Goal: Task Accomplishment & Management: Complete application form

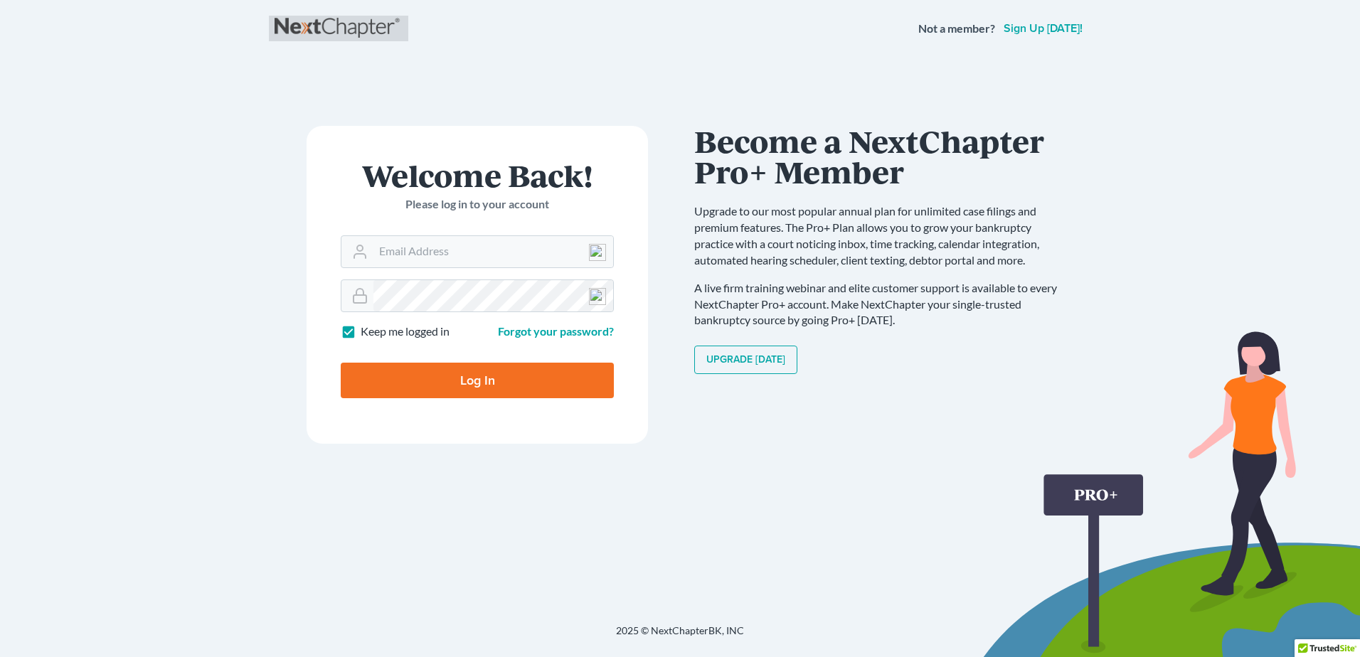
click at [322, 25] on link at bounding box center [339, 29] width 128 height 26
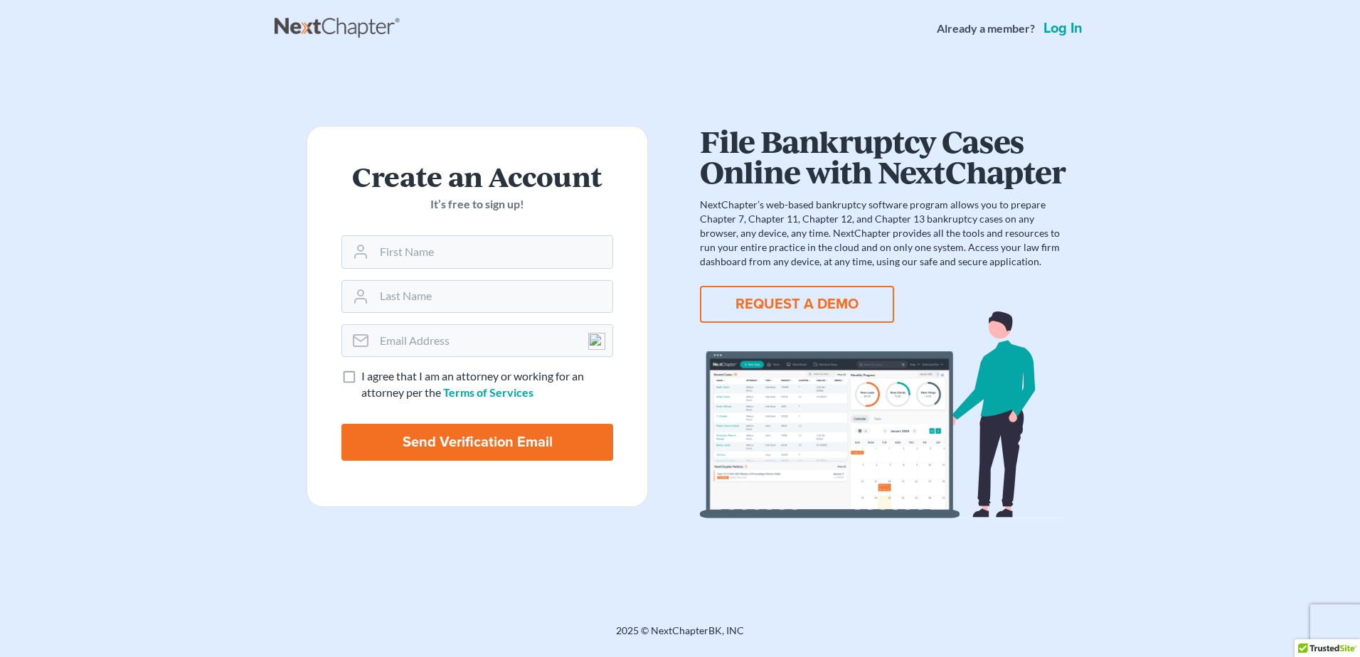
click at [767, 305] on button "REQUEST A DEMO" at bounding box center [797, 304] width 194 height 37
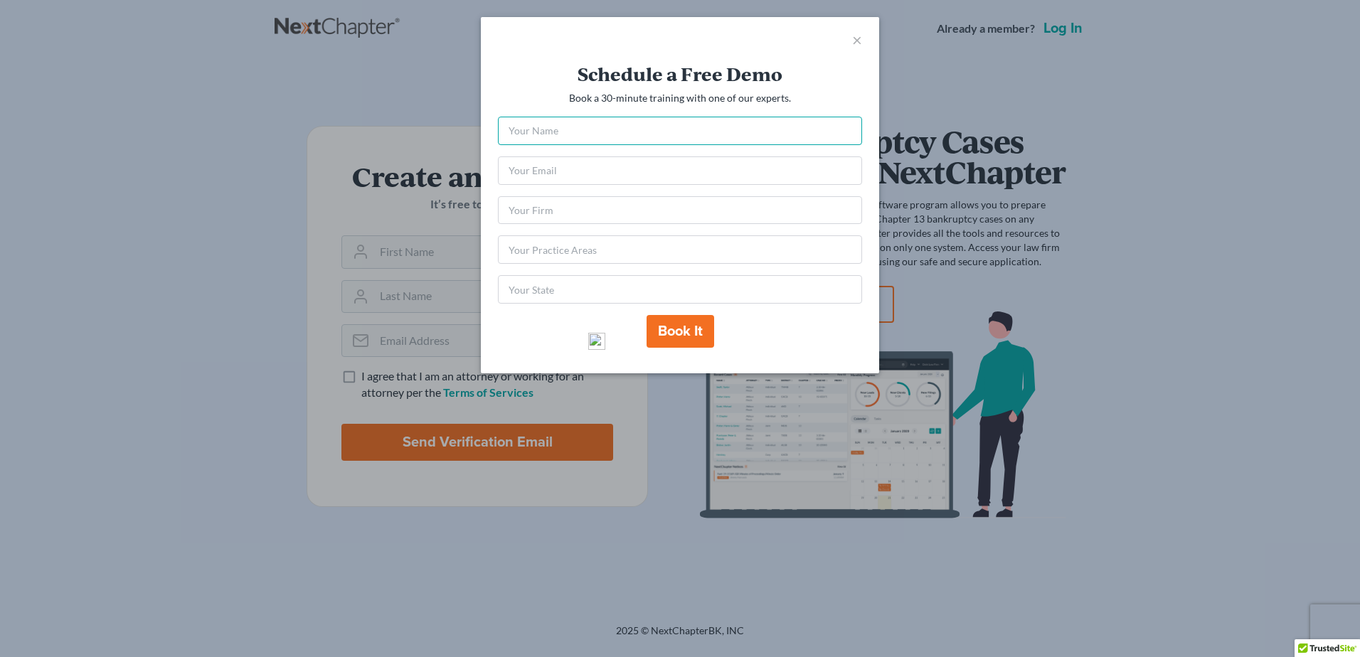
click at [659, 129] on input "text" at bounding box center [680, 131] width 364 height 28
type input "Audrey D. Francis-Smart"
type input "smartcourt@aol.com"
type input "NY"
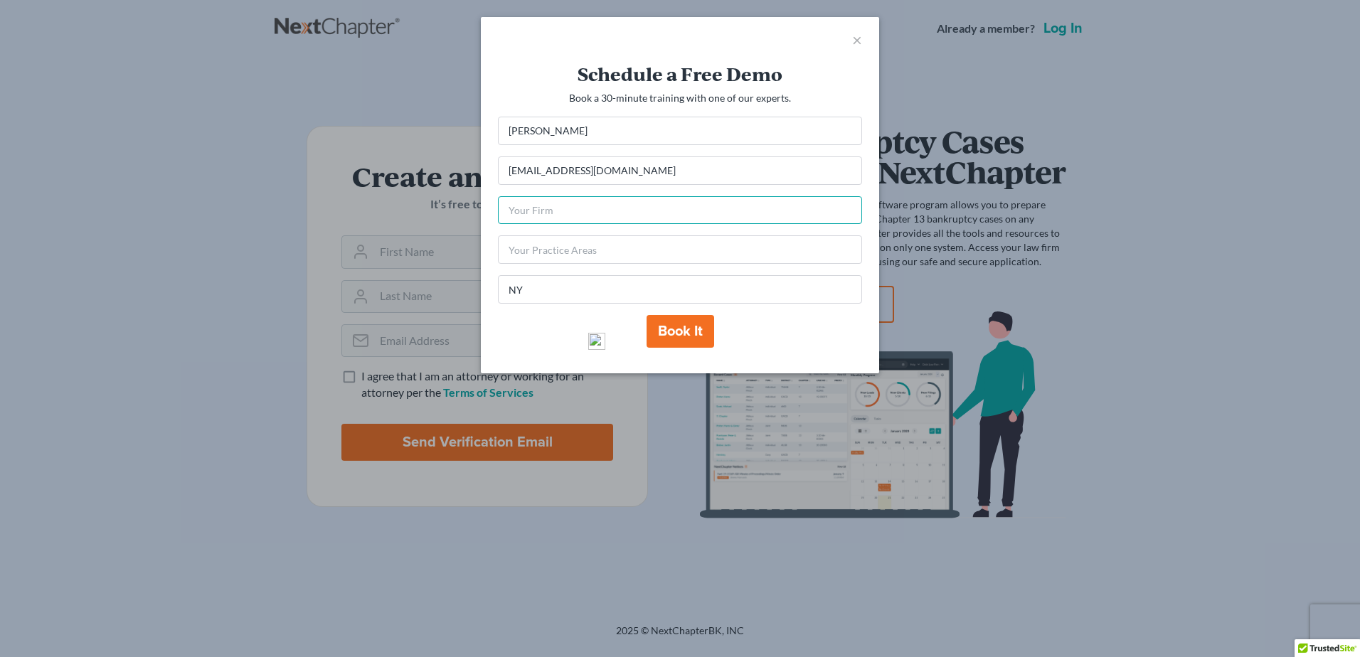
click at [643, 206] on input "text" at bounding box center [680, 210] width 364 height 28
click at [644, 212] on input "text" at bounding box center [680, 210] width 364 height 28
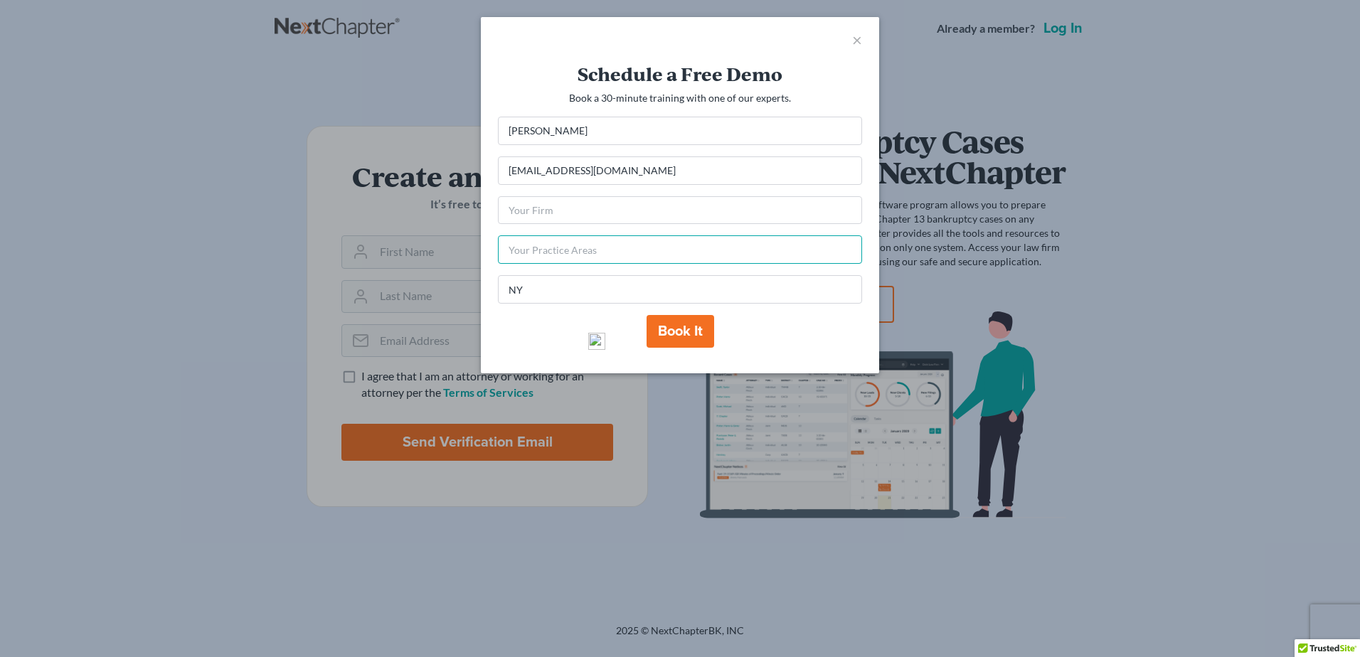
click at [647, 255] on input "text" at bounding box center [680, 249] width 364 height 28
click at [664, 334] on button "Book it" at bounding box center [681, 331] width 68 height 33
type input "Smart's Management"
click at [645, 255] on input "text" at bounding box center [680, 249] width 364 height 28
click at [669, 336] on button "Book it" at bounding box center [681, 331] width 68 height 33
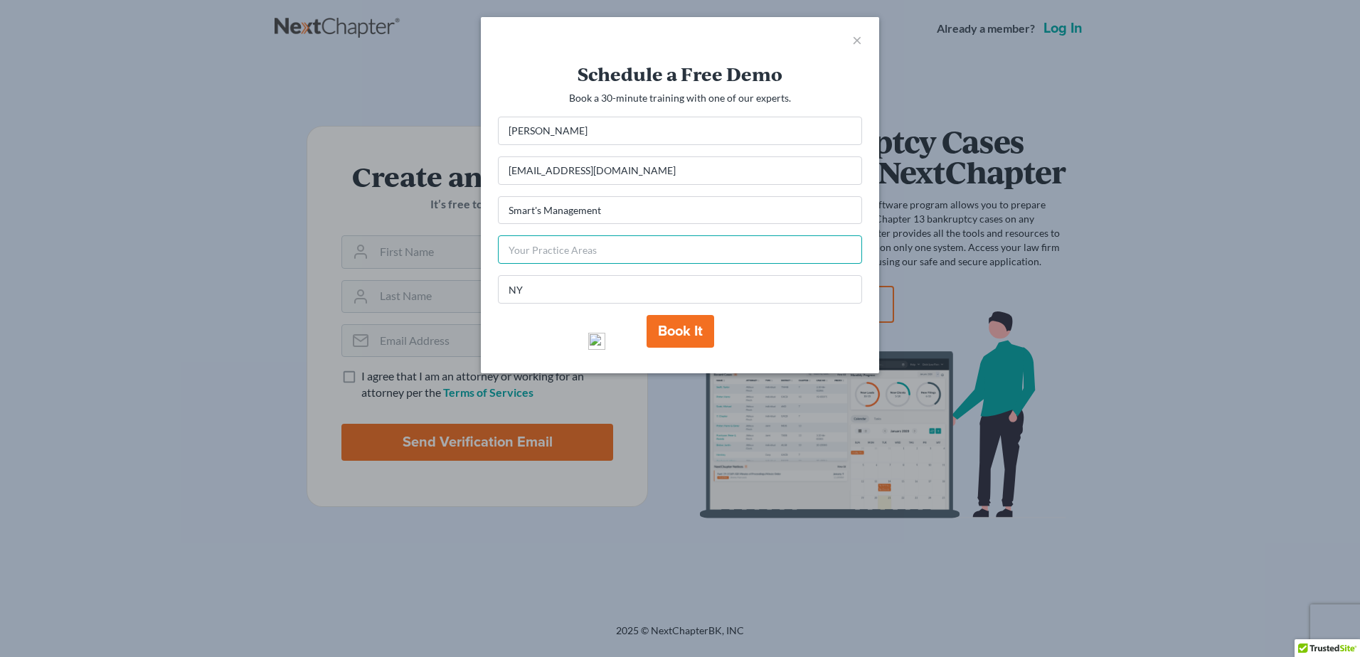
click at [653, 254] on input "text" at bounding box center [680, 249] width 364 height 28
type input "Chapter 13"
click at [682, 333] on button "Book it" at bounding box center [681, 331] width 68 height 33
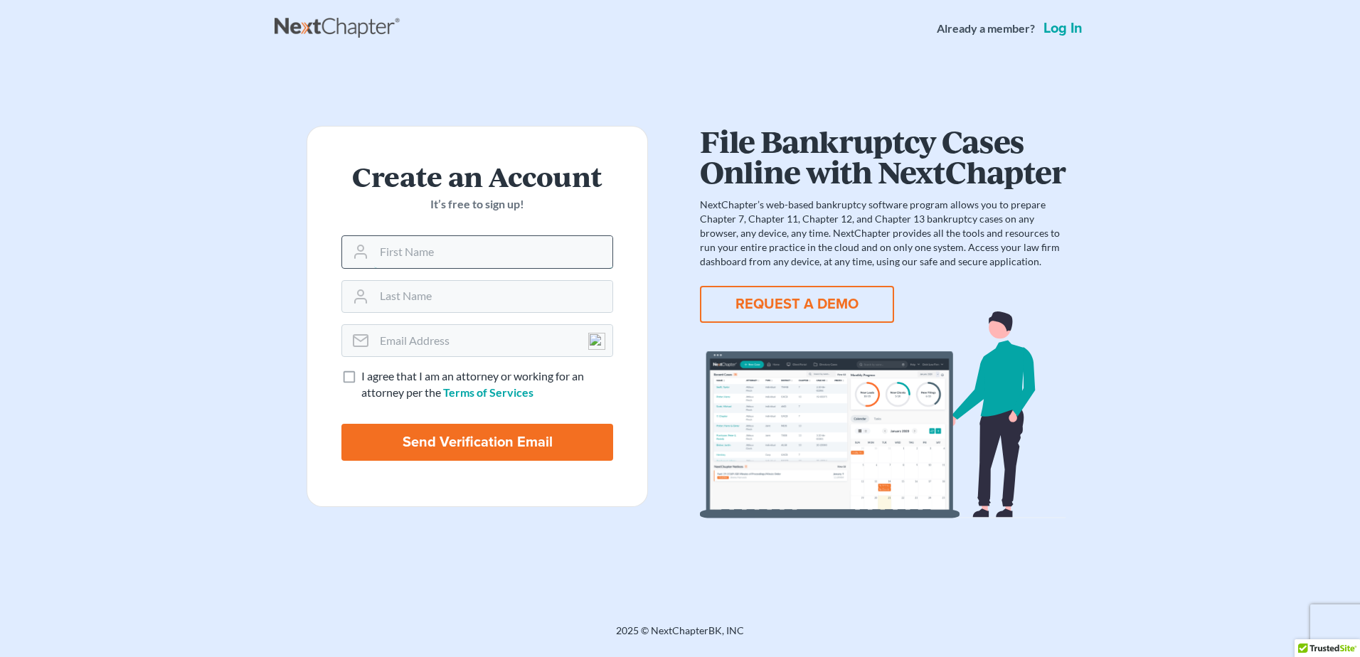
click at [530, 259] on input "text" at bounding box center [493, 251] width 238 height 31
type input "Audrey"
type input "Francis-Smart"
type input "smartcourt@aol.com"
click at [472, 391] on link "Terms of Services" at bounding box center [488, 393] width 90 height 14
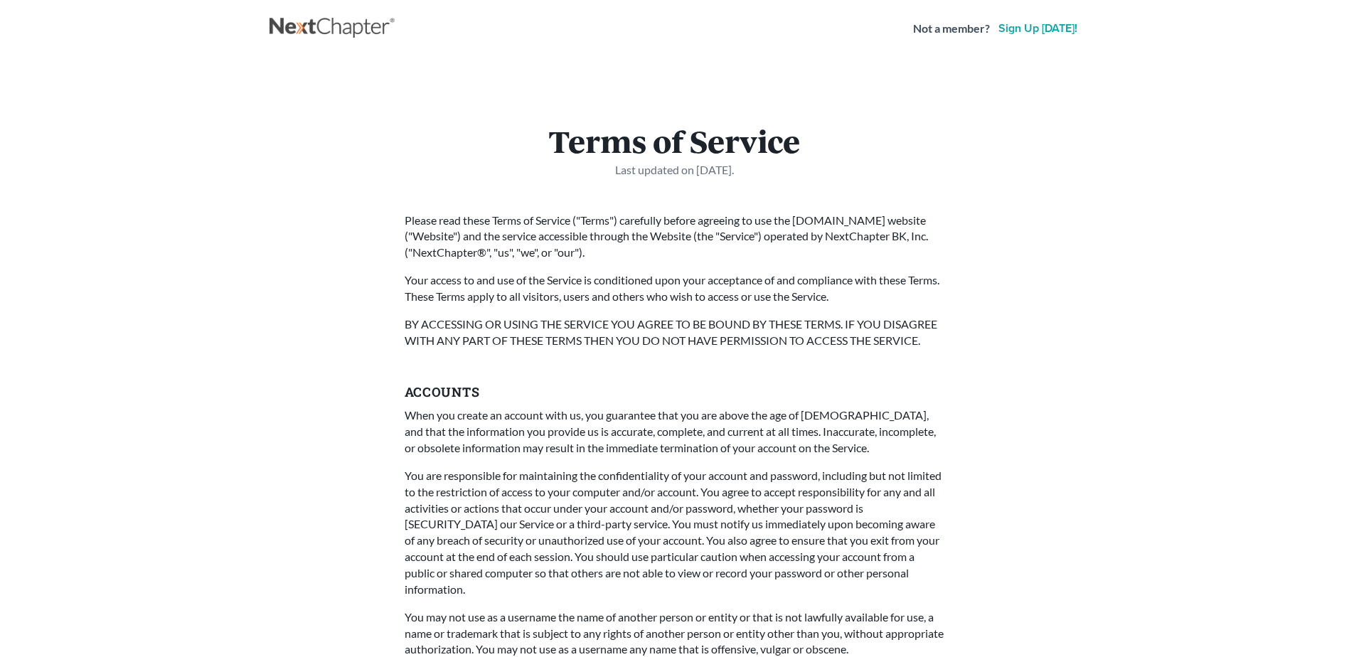
click at [1046, 24] on link "Sign up today!" at bounding box center [1038, 28] width 85 height 11
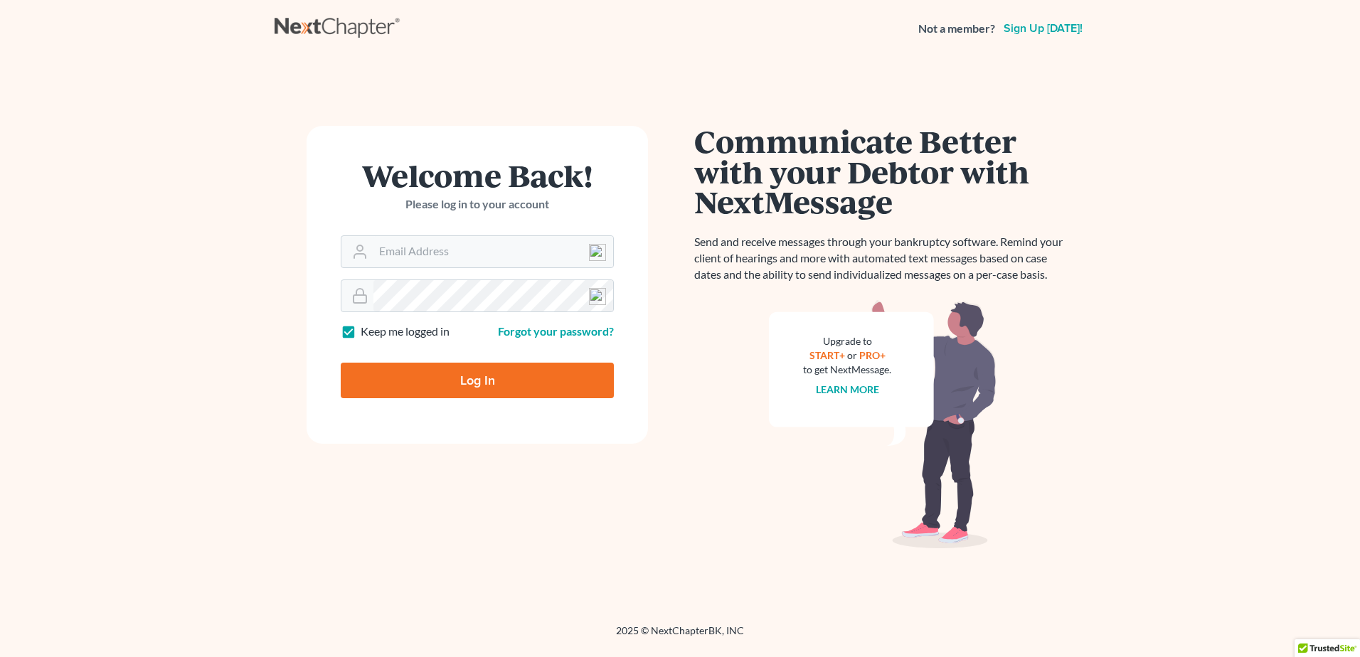
click at [1030, 26] on link "Sign up [DATE]!" at bounding box center [1043, 28] width 85 height 11
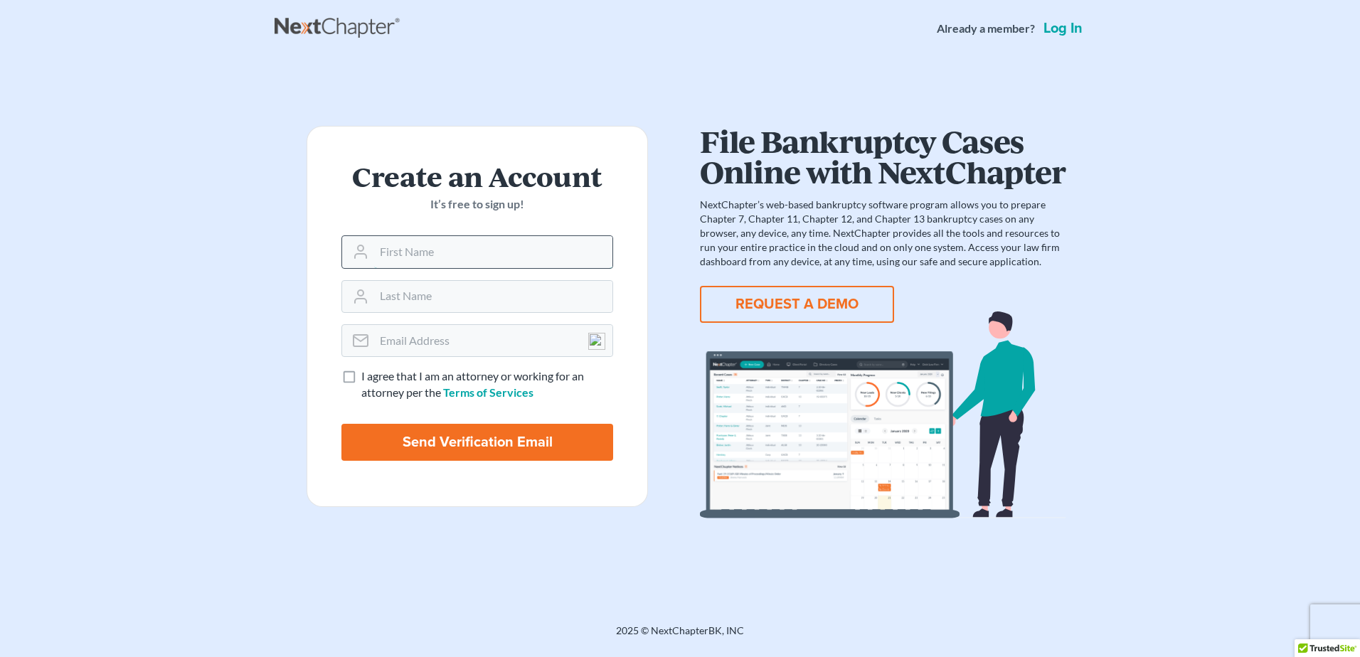
click at [386, 257] on input "text" at bounding box center [493, 251] width 238 height 31
type input "[PERSON_NAME]"
type input "smartcourt@aol.com"
click at [361, 377] on label "I agree that I am an attorney or working for an attorney per the Terms of Servi…" at bounding box center [487, 384] width 252 height 33
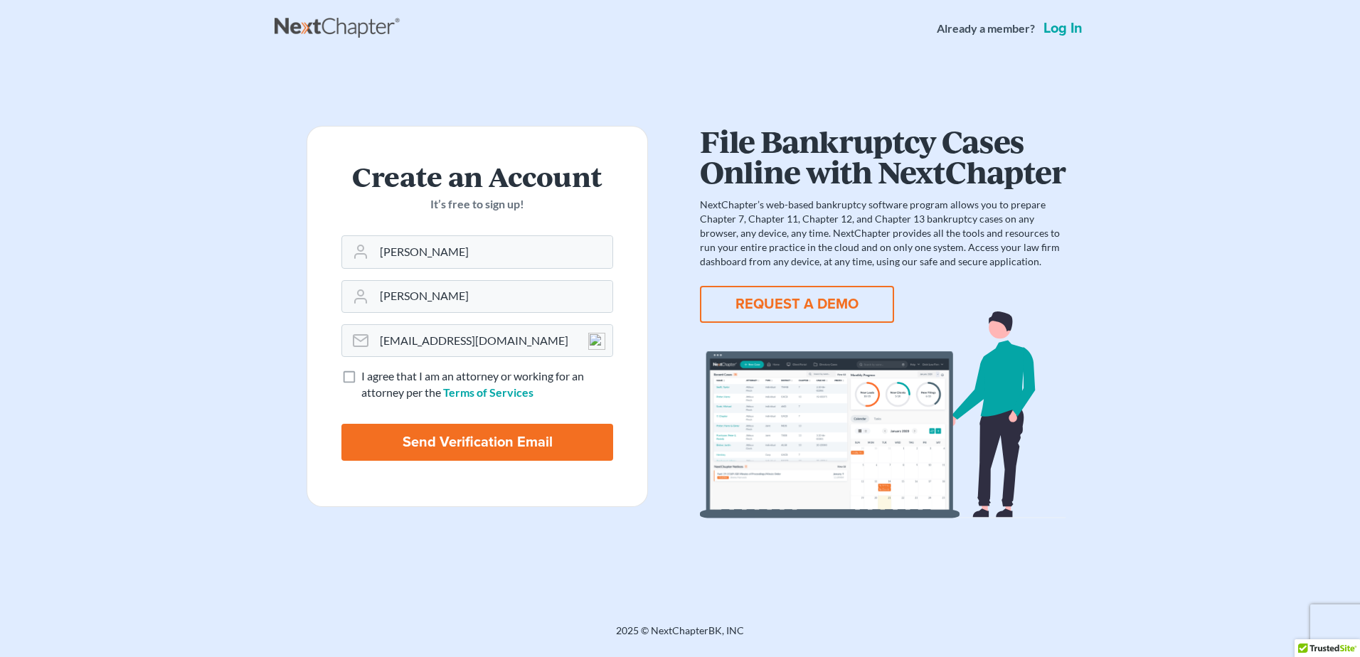
click at [367, 377] on input "I agree that I am an attorney or working for an attorney per the Terms of Servi…" at bounding box center [371, 372] width 9 height 9
checkbox input "true"
click at [472, 441] on input "Send Verification Email" at bounding box center [477, 442] width 272 height 37
type input "Thinking..."
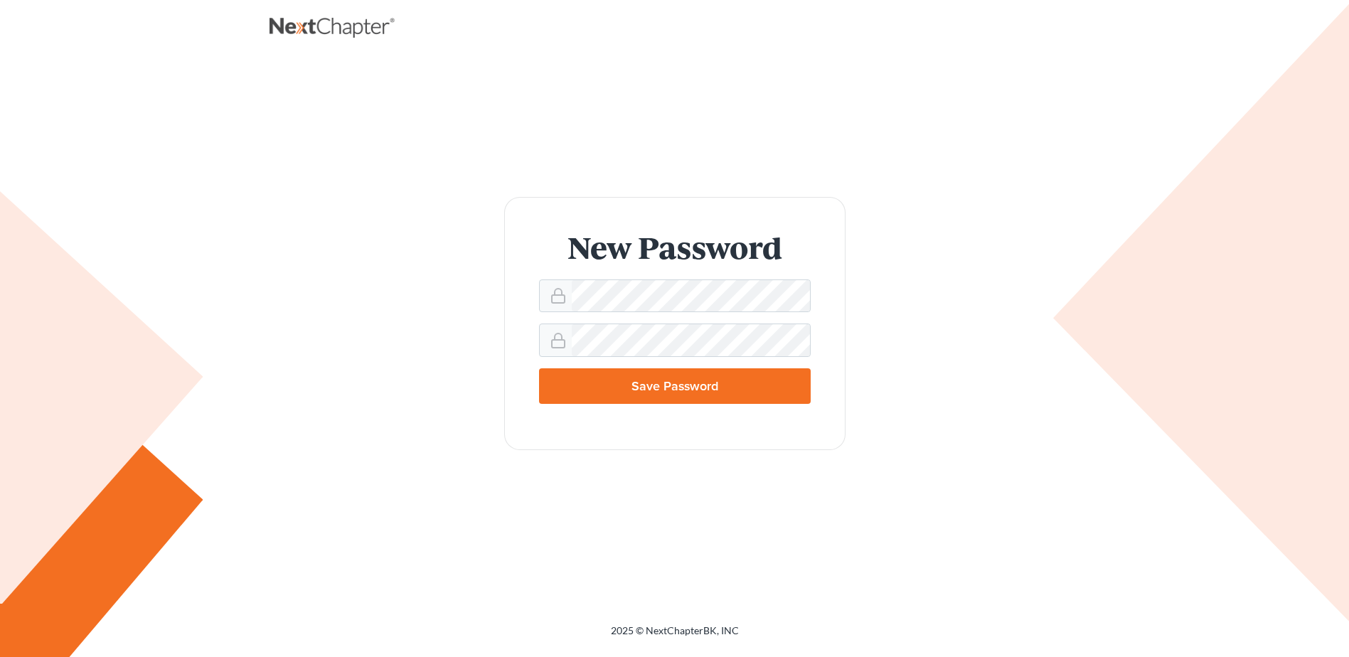
click at [651, 388] on input "Save Password" at bounding box center [675, 386] width 272 height 36
type input "Thinking..."
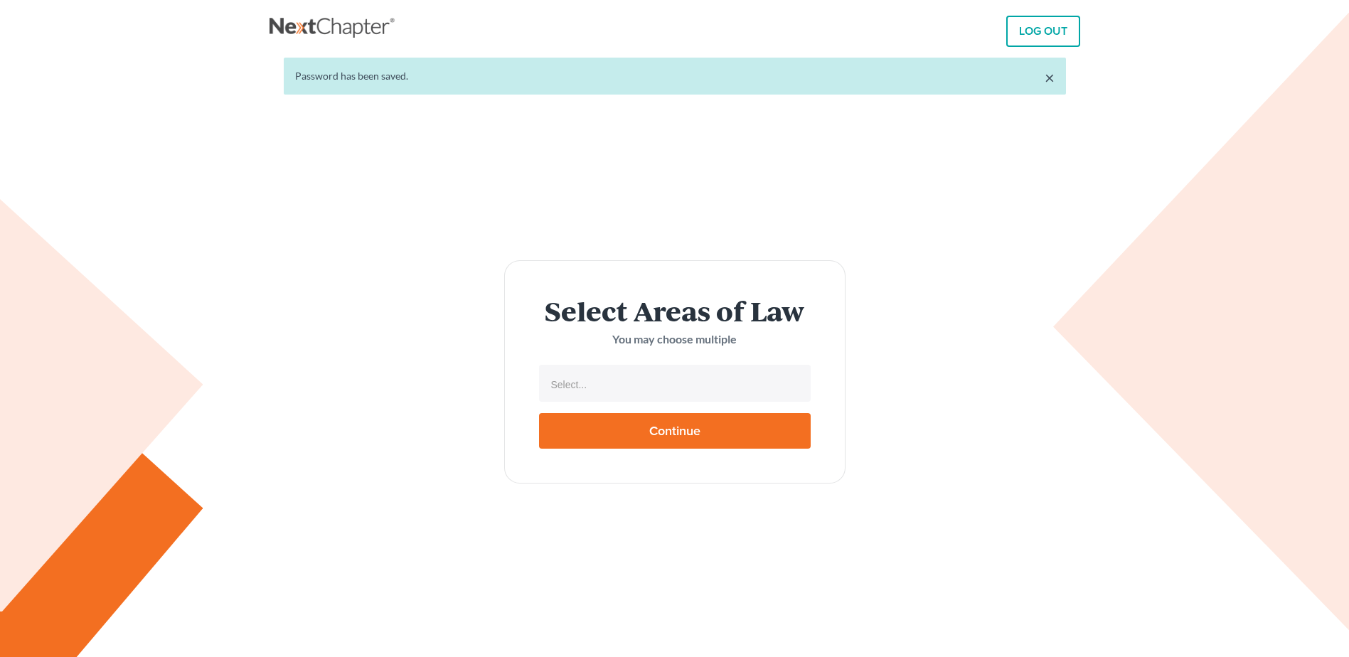
select select
drag, startPoint x: 0, startPoint y: 0, endPoint x: 651, endPoint y: 388, distance: 757.5
click at [651, 388] on input "text" at bounding box center [674, 384] width 252 height 21
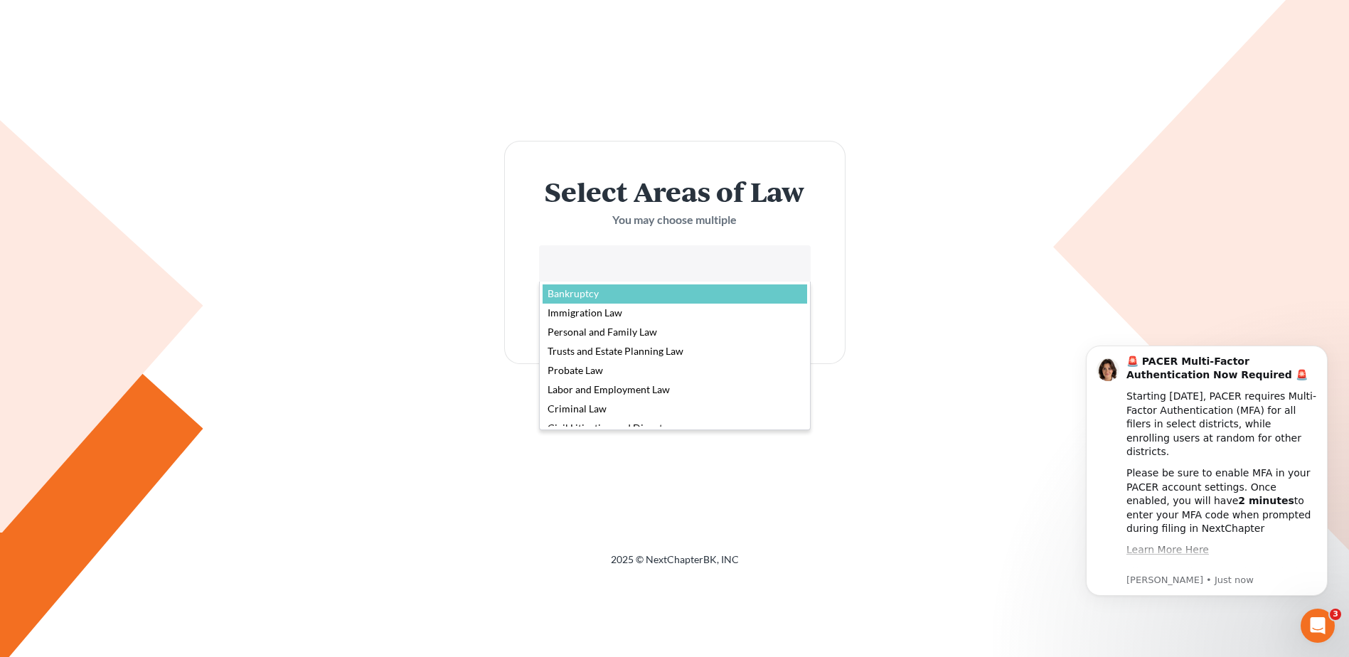
select select "4556"
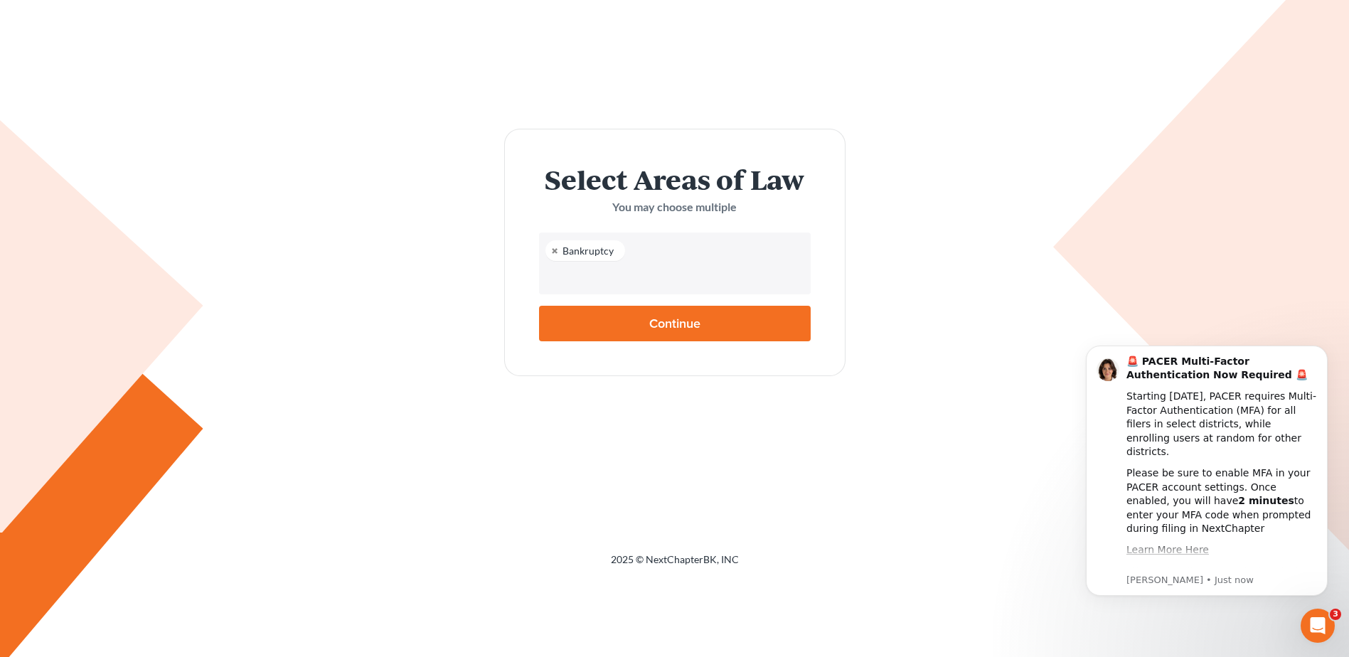
click at [698, 317] on input "Continue" at bounding box center [675, 324] width 272 height 36
type input "Thinking..."
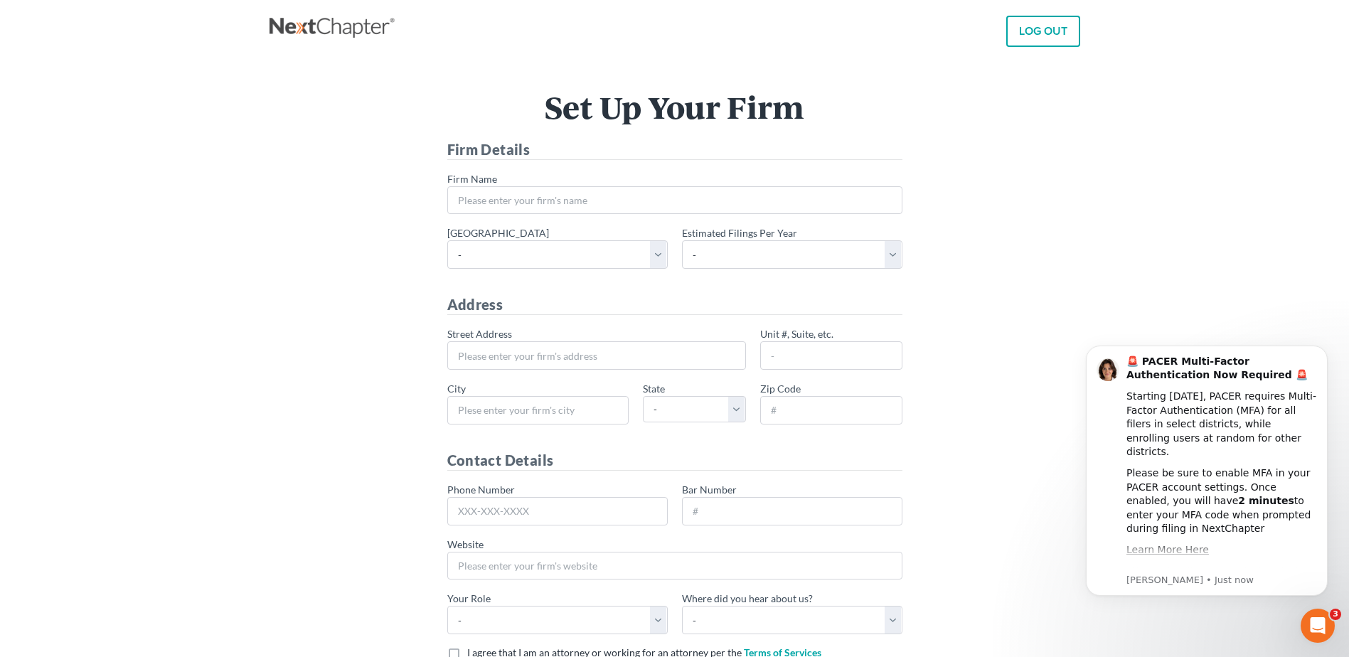
click at [1314, 624] on icon "Open Intercom Messenger" at bounding box center [1318, 626] width 23 height 23
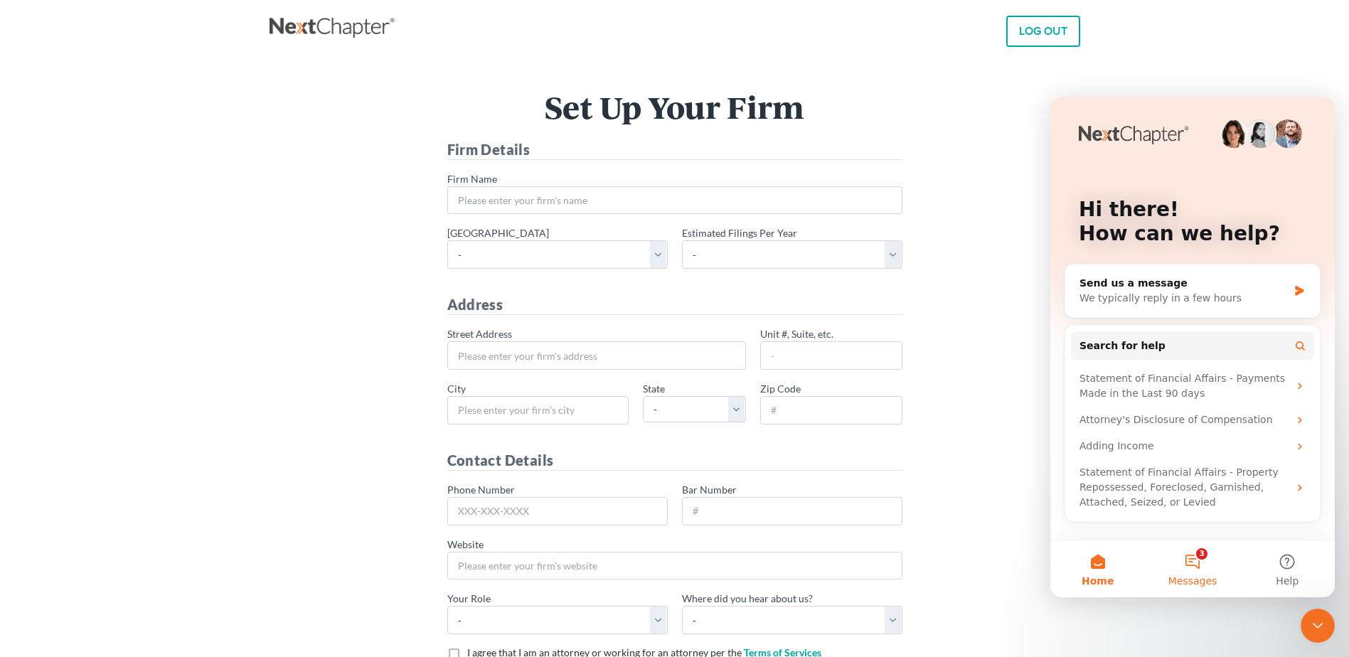
click at [1192, 560] on button "3 Messages" at bounding box center [1192, 569] width 95 height 57
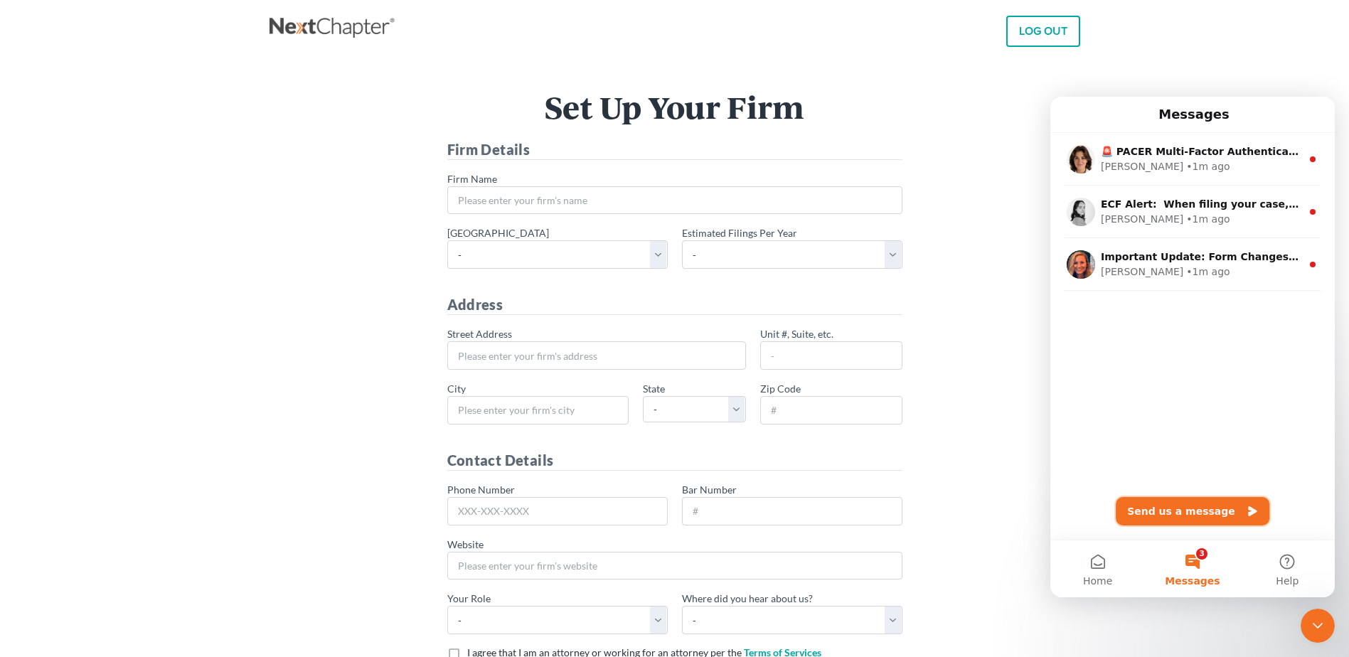
click at [1171, 509] on button "Send us a message" at bounding box center [1193, 511] width 154 height 28
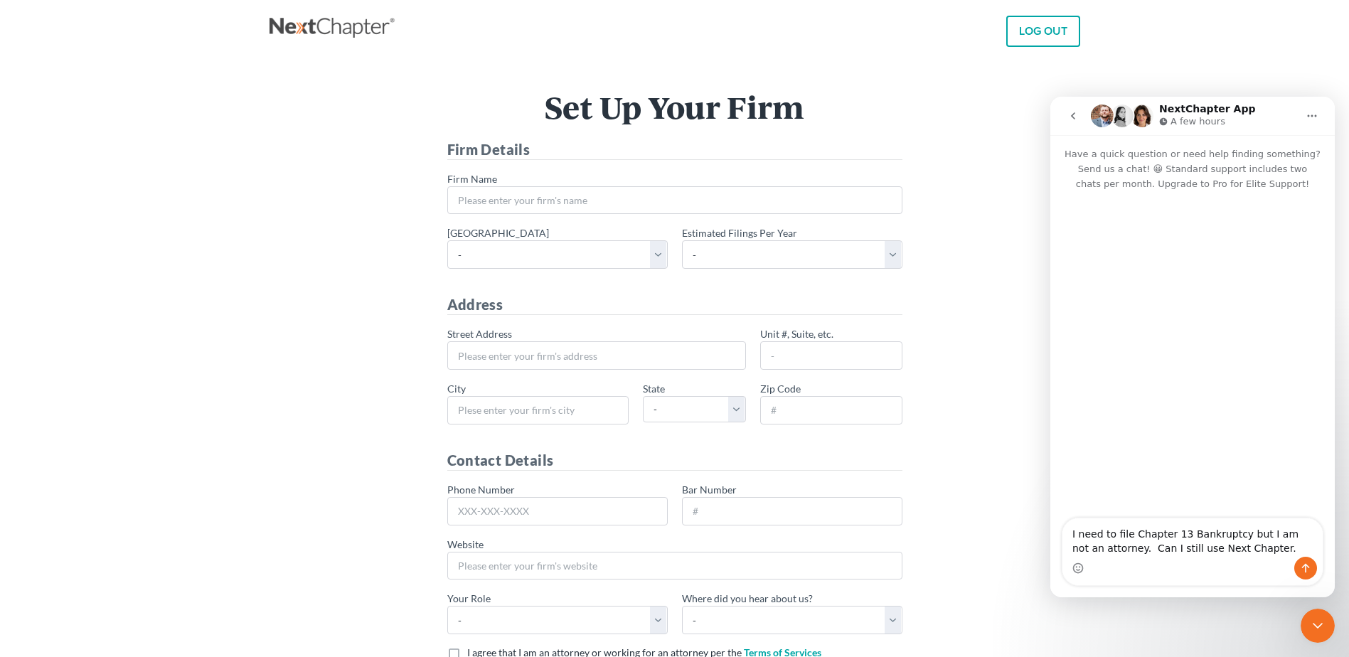
type textarea "I need to file Chapter 13 Bankruptcy but I am not an attorney. Can I still use …"
click at [1305, 566] on icon "Send a message…" at bounding box center [1305, 568] width 11 height 11
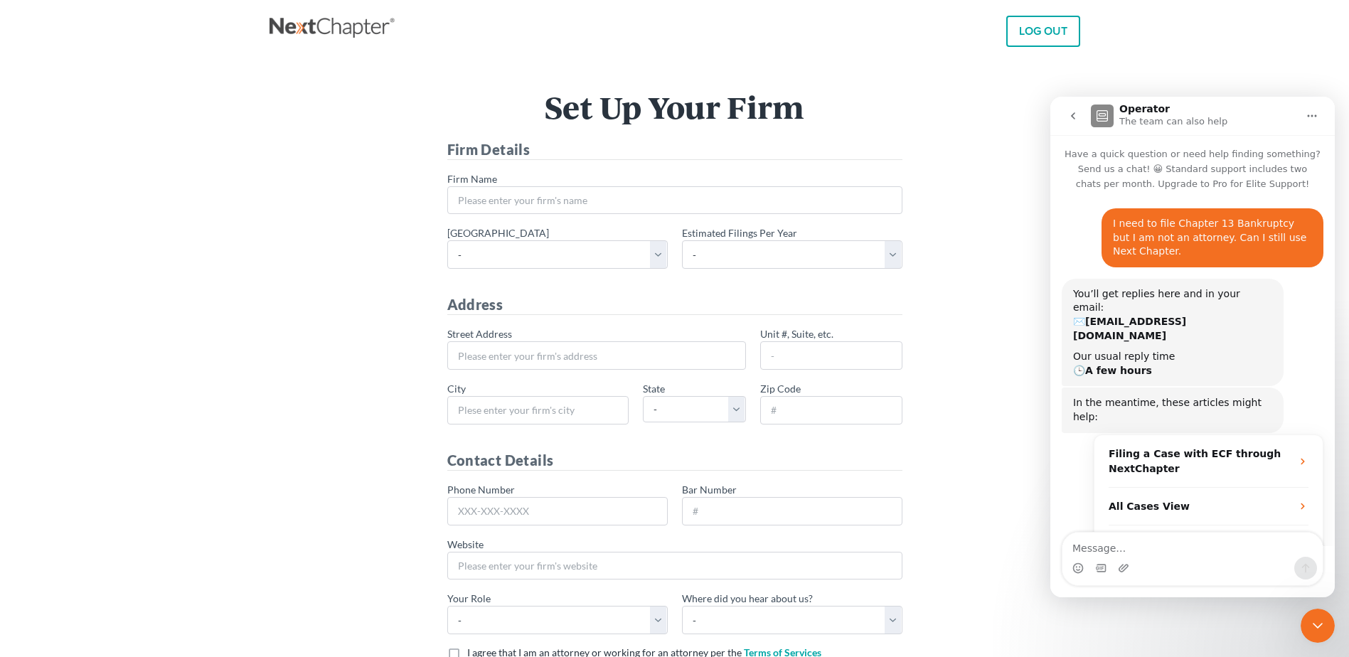
scroll to position [26, 0]
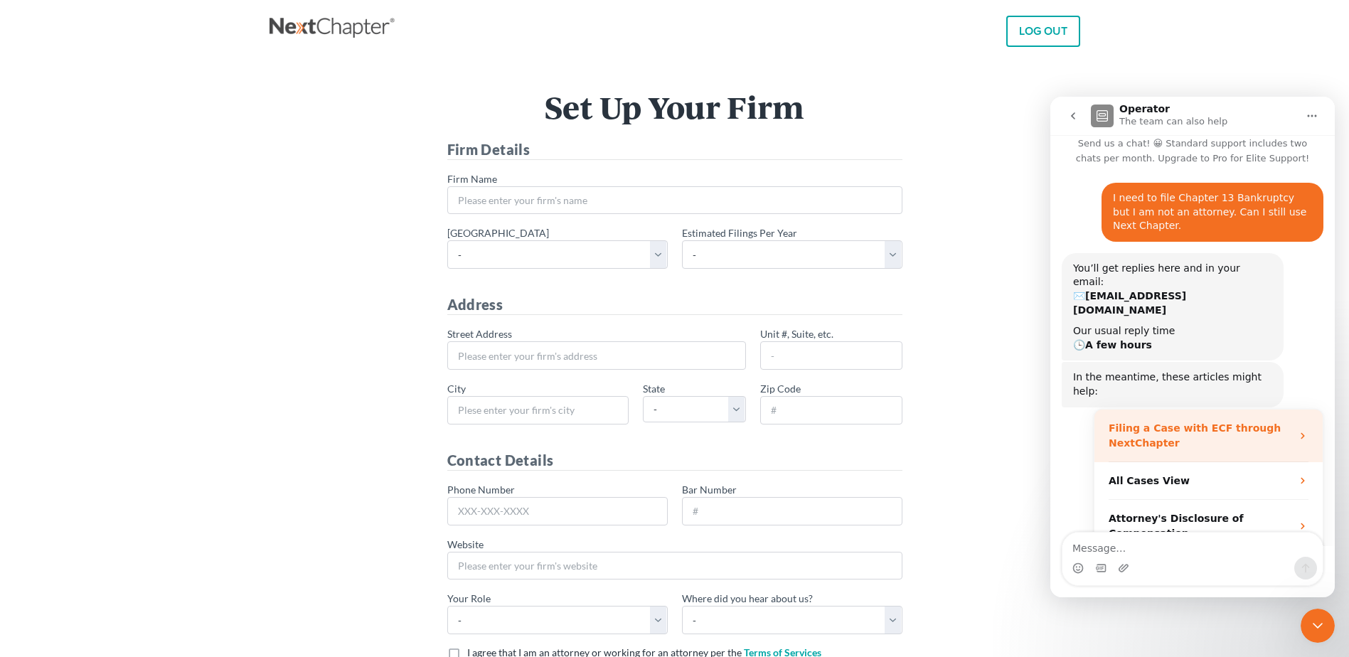
click at [1159, 422] on strong "Filing a Case with ECF through NextChapter" at bounding box center [1195, 435] width 172 height 26
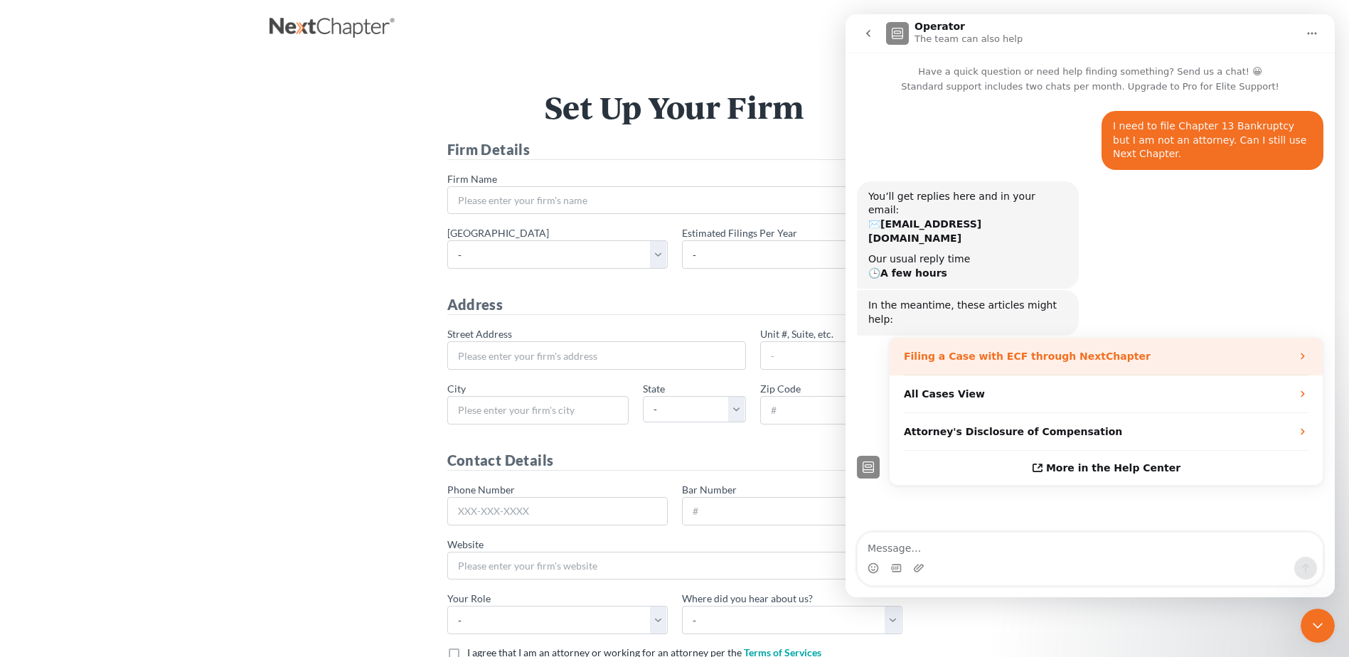
scroll to position [0, 0]
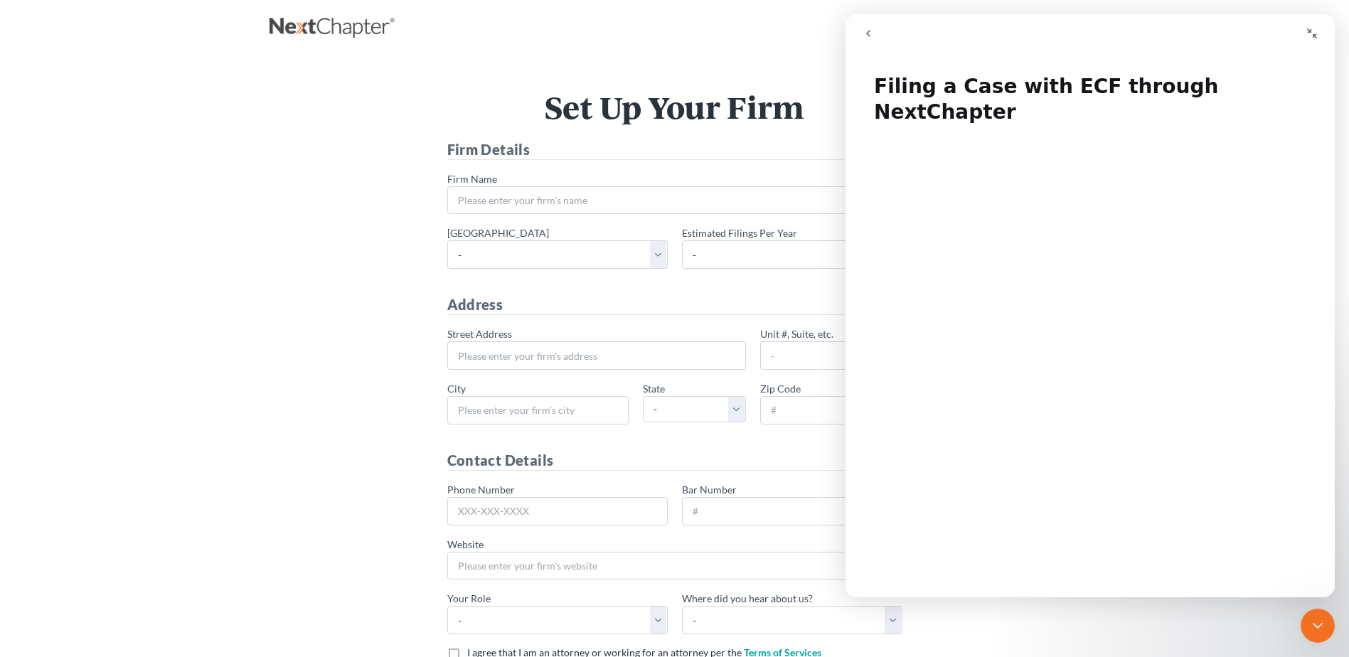
click at [1325, 627] on icon "Close Intercom Messenger" at bounding box center [1317, 625] width 17 height 17
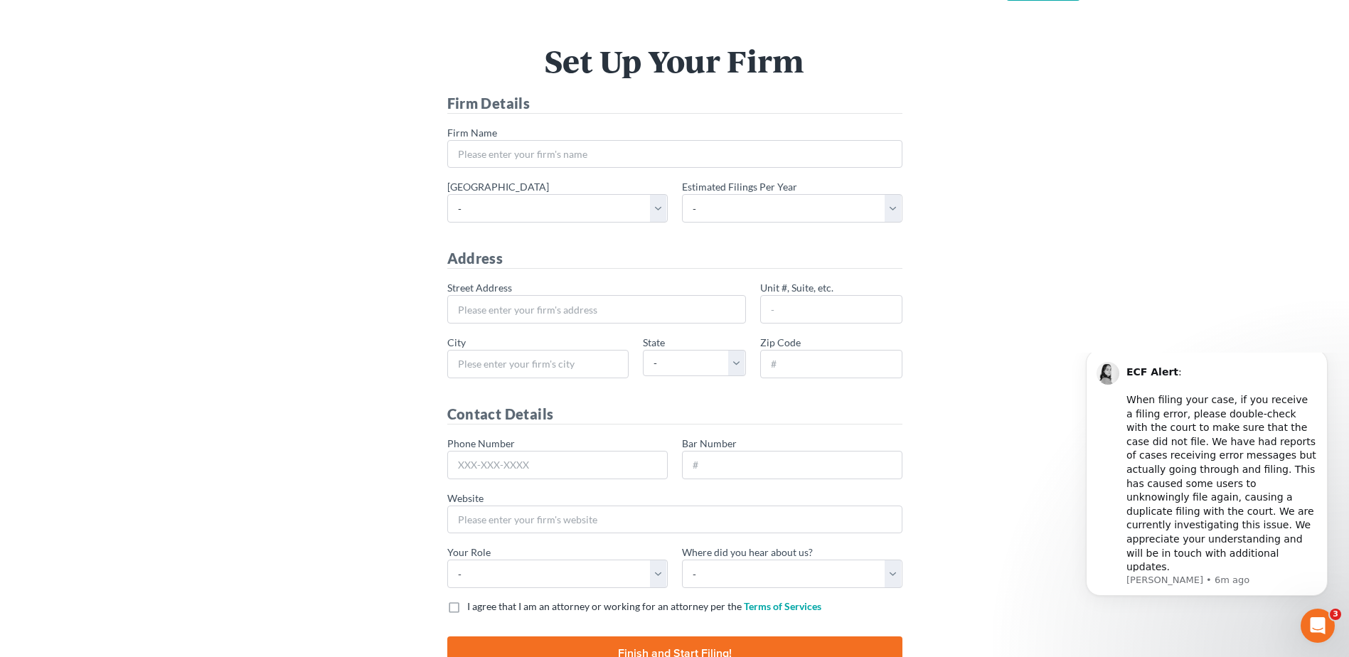
scroll to position [71, 0]
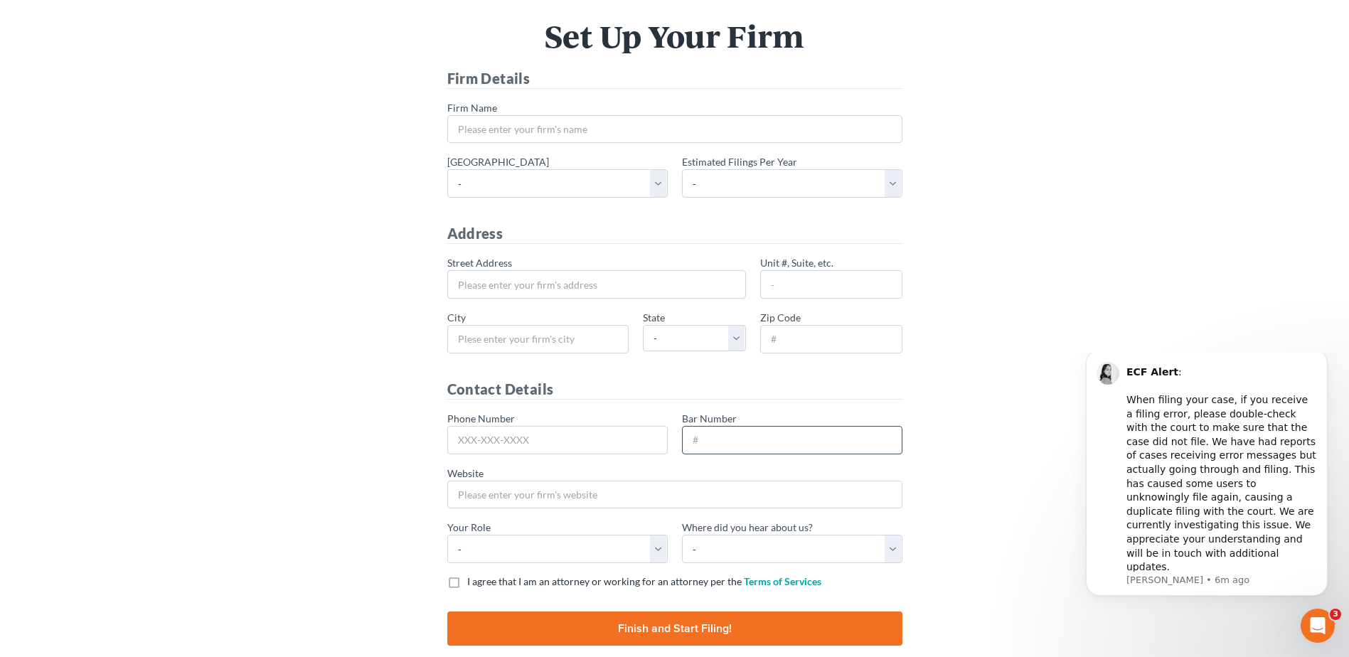
click at [763, 430] on input "Bar Number" at bounding box center [792, 440] width 220 height 28
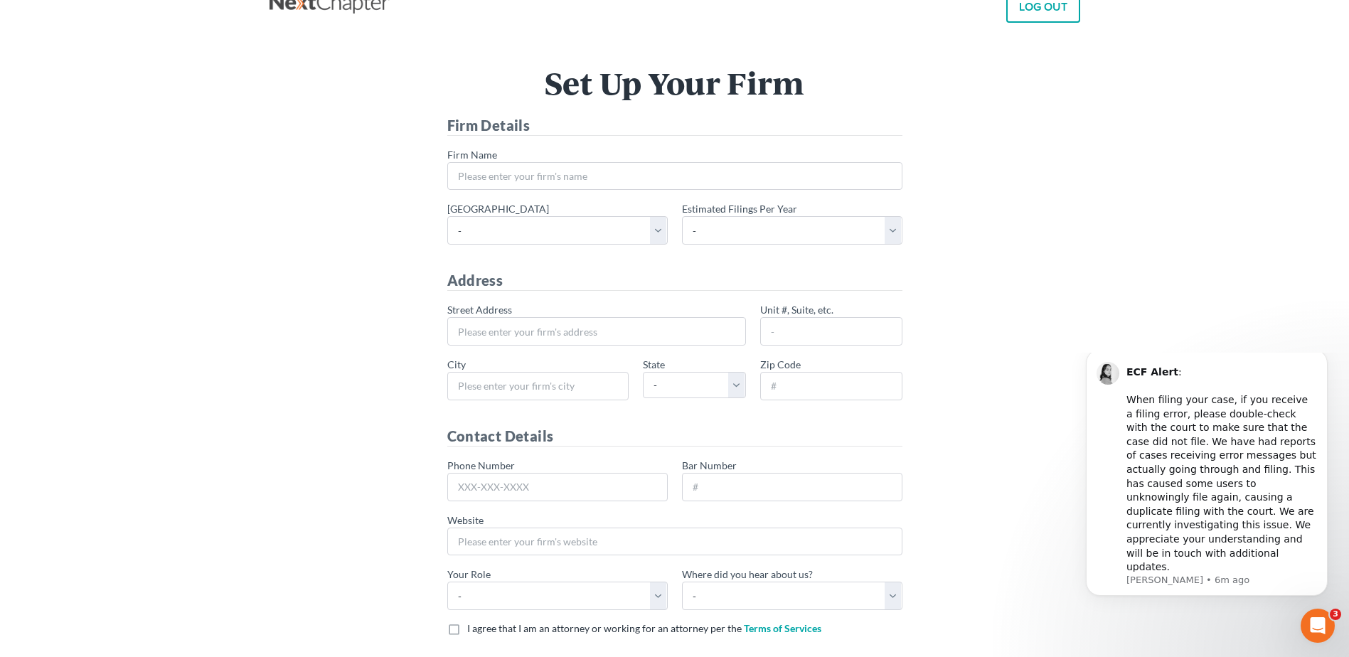
scroll to position [0, 0]
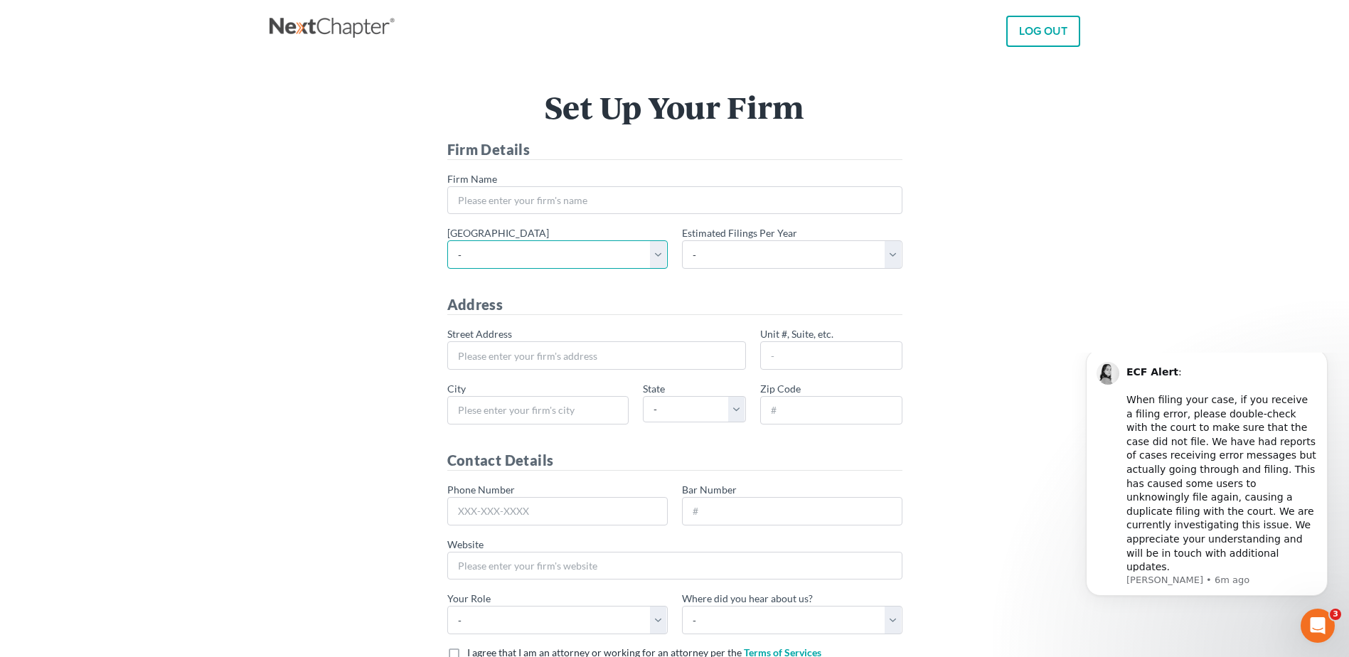
click at [657, 252] on select "- Alabama - Middle Alabama - Northern Alabama - Southern Alaska Arizona Arkansa…" at bounding box center [557, 254] width 220 height 28
click at [654, 249] on select "- Alabama - Middle Alabama - Northern Alabama - Southern Alaska Arizona Arkansa…" at bounding box center [557, 254] width 220 height 28
click at [655, 254] on select "- Alabama - Middle Alabama - Northern Alabama - Southern Alaska Arizona Arkansa…" at bounding box center [557, 254] width 220 height 28
select select "58"
click at [447, 240] on select "- Alabama - Middle Alabama - Northern Alabama - Southern Alaska Arizona Arkansa…" at bounding box center [557, 254] width 220 height 28
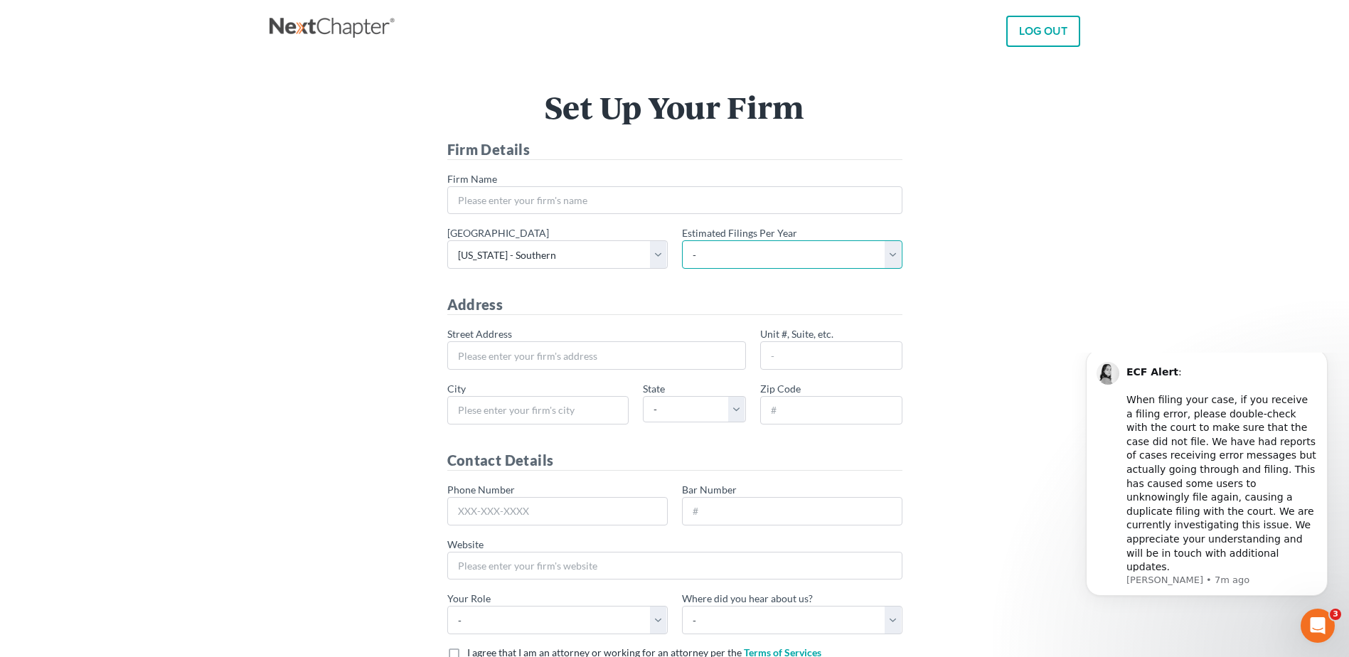
click at [796, 250] on select "- 1-10 11-50 50+" at bounding box center [792, 254] width 220 height 28
select select "1"
click at [682, 240] on select "- 1-10 11-50 50+" at bounding box center [792, 254] width 220 height 28
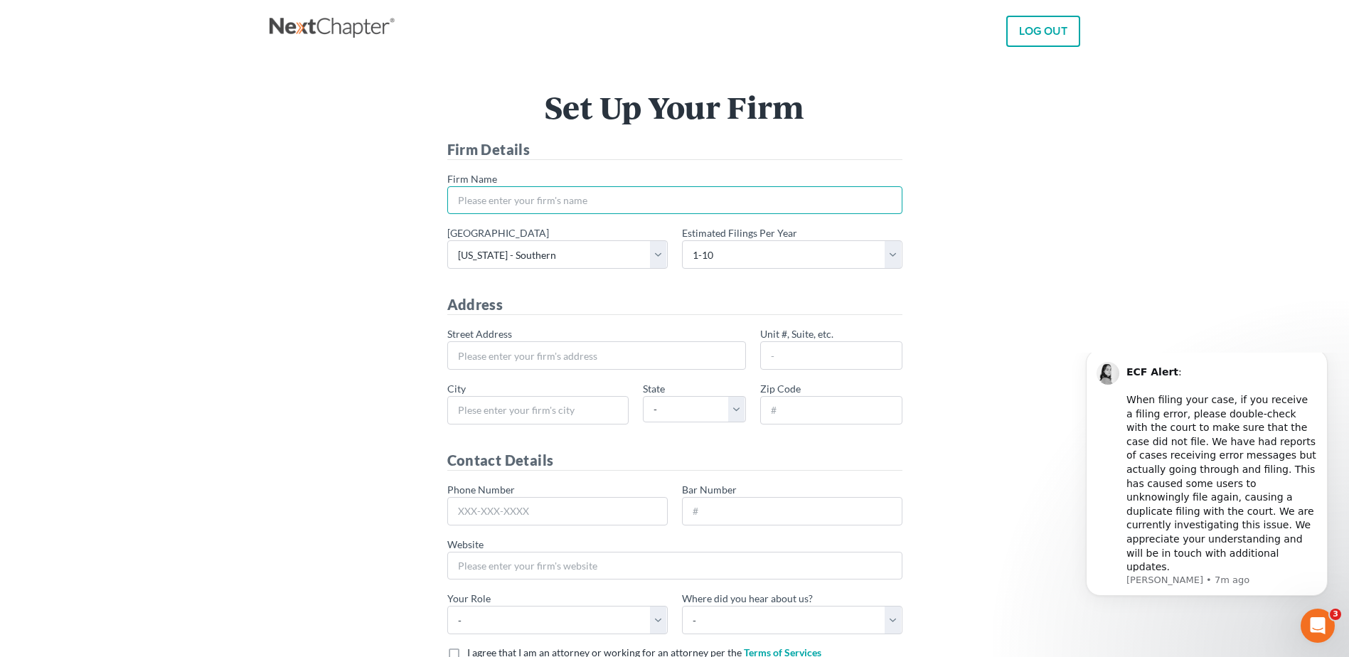
click at [487, 198] on input "* Firm Name" at bounding box center [674, 200] width 455 height 28
type input "Smart's Management & consulting Associates"
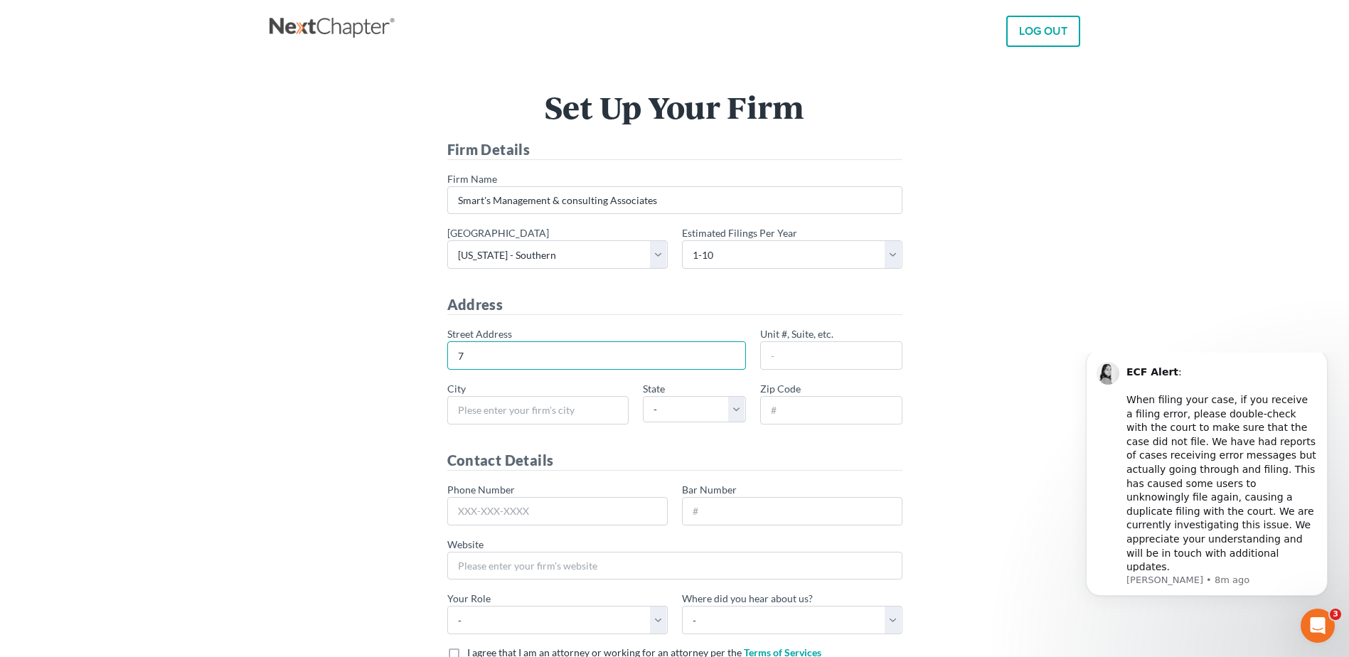
type input "7 The Court"
type input "New Rochelle"
select select "NY"
type input "10801"
type input "914-563-2044"
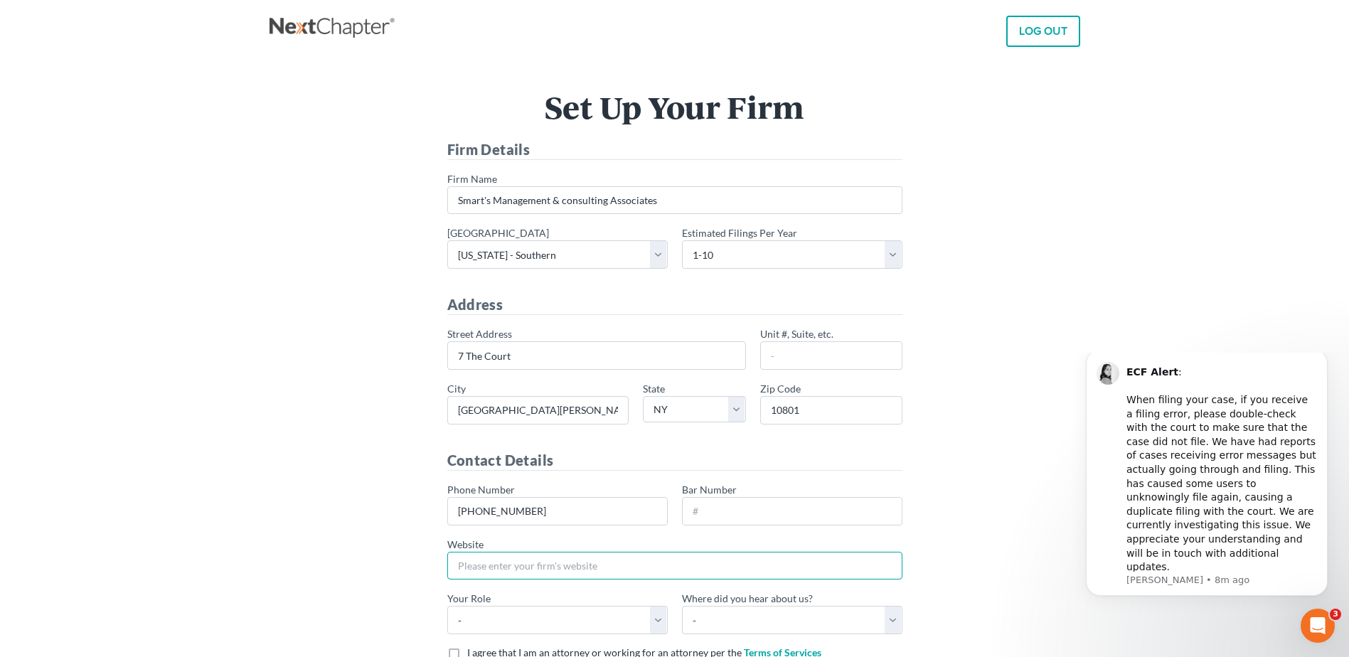
click at [631, 576] on input "Website" at bounding box center [674, 566] width 455 height 28
type input "smartsmanagement.org"
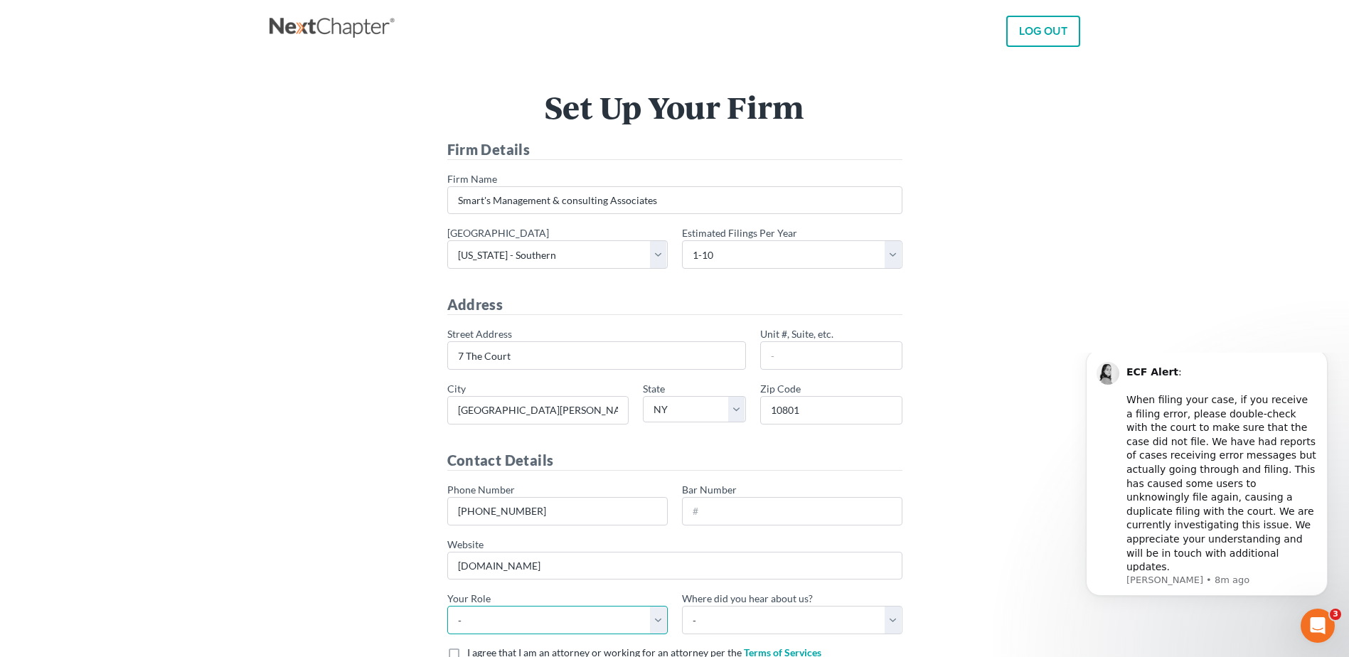
click at [624, 630] on select "- Attorney Paralegal Assistant" at bounding box center [557, 620] width 220 height 28
click at [447, 606] on select "- Attorney Paralegal Assistant" at bounding box center [557, 620] width 220 height 28
click at [748, 620] on select "- Bar association Capterra Clio Email Facebook Google Word of mouth Other" at bounding box center [792, 620] width 220 height 28
select select "Other"
click at [682, 606] on select "- Bar association Capterra Clio Email Facebook Google Word of mouth Other" at bounding box center [792, 620] width 220 height 28
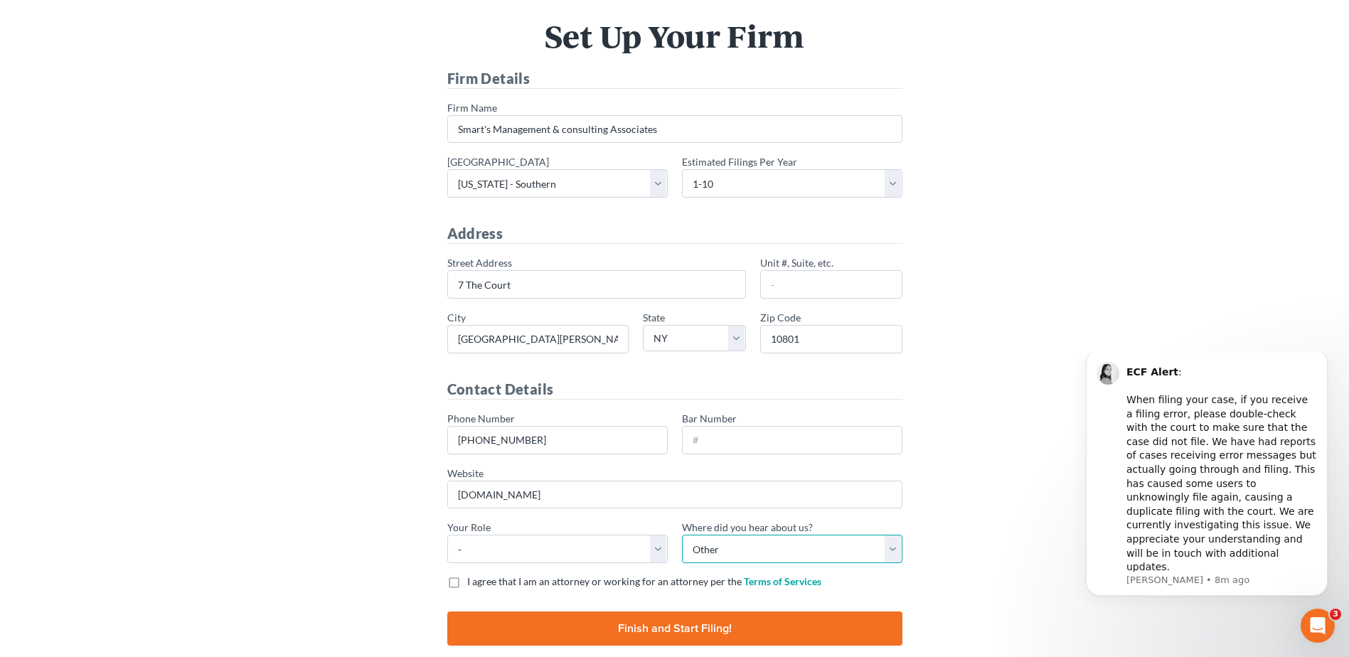
scroll to position [137, 0]
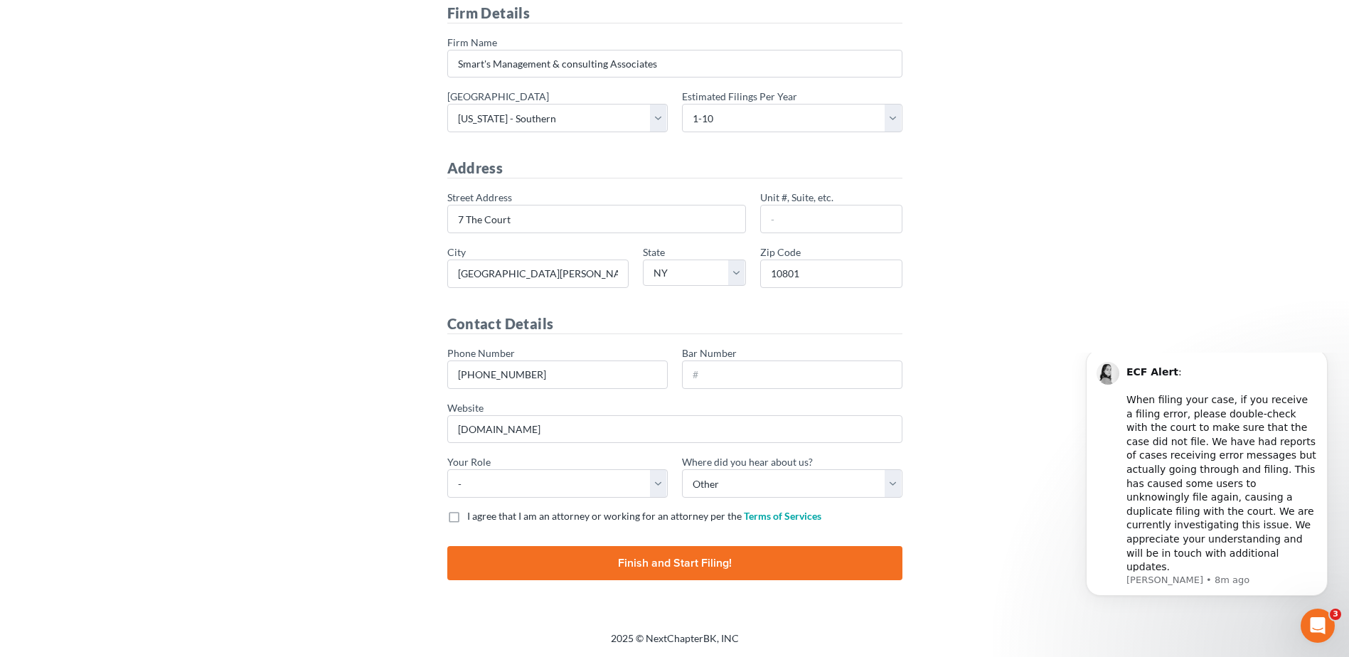
click at [467, 516] on label "I agree that I am an attorney or working for an attorney per the Terms of Servi…" at bounding box center [644, 516] width 354 height 14
click at [473, 516] on input "I agree that I am an attorney or working for an attorney per the Terms of Servi…" at bounding box center [477, 513] width 9 height 9
checkbox input "true"
click at [686, 560] on input "Finish and Start Filing!" at bounding box center [674, 563] width 455 height 34
type input "Thinking..."
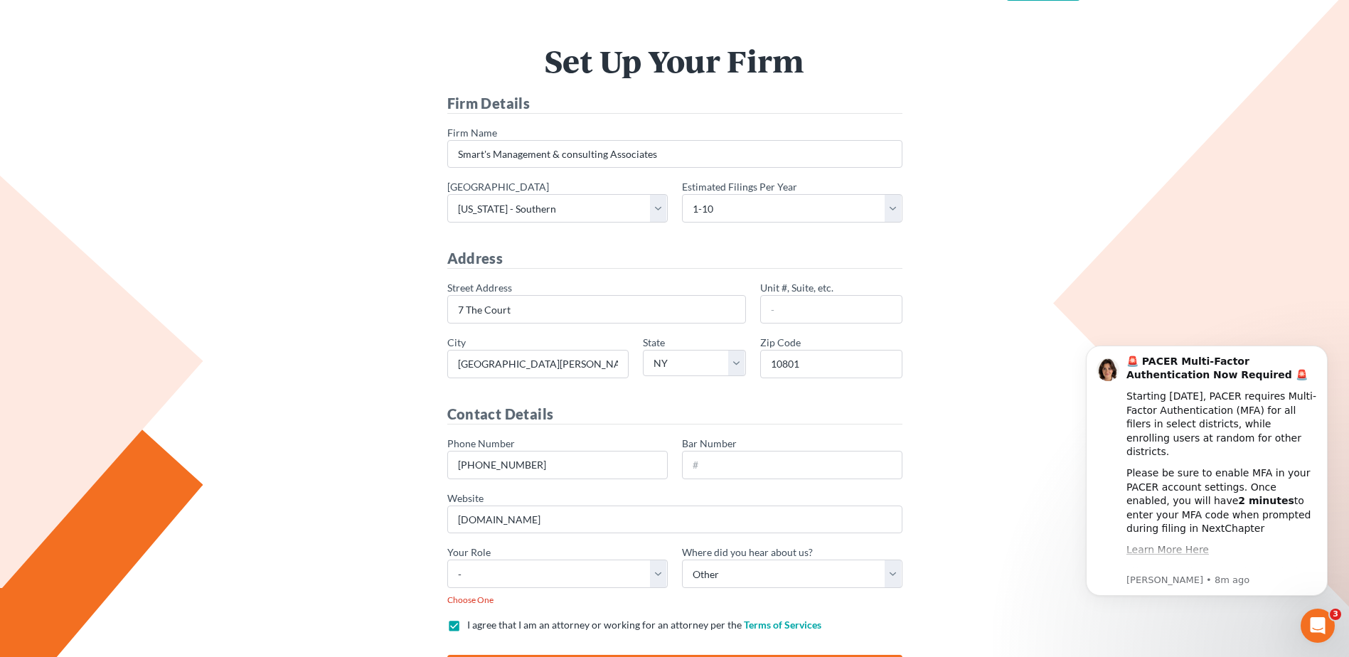
scroll to position [71, 0]
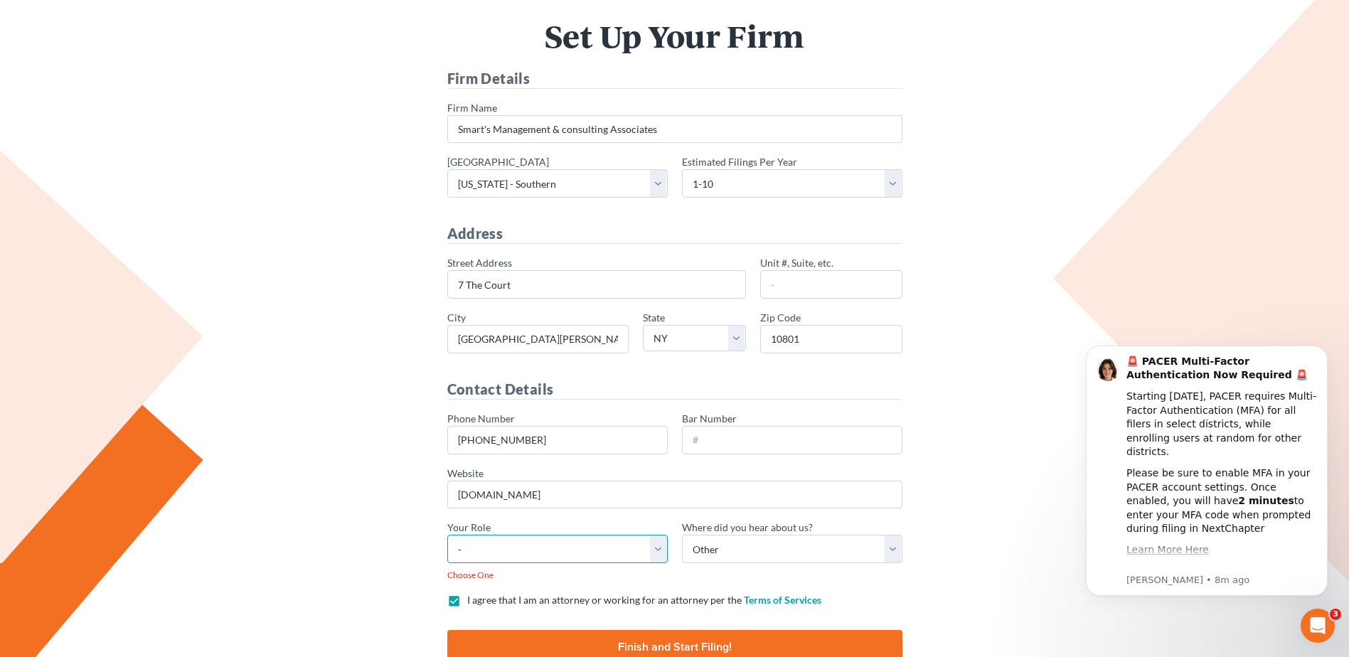
click at [661, 548] on select "- Attorney Paralegal Assistant" at bounding box center [557, 549] width 220 height 28
select select "assistant"
click at [447, 535] on select "- Attorney Paralegal Assistant" at bounding box center [557, 549] width 220 height 28
click at [706, 645] on input "Finish and Start Filing!" at bounding box center [674, 647] width 455 height 34
type input "Thinking..."
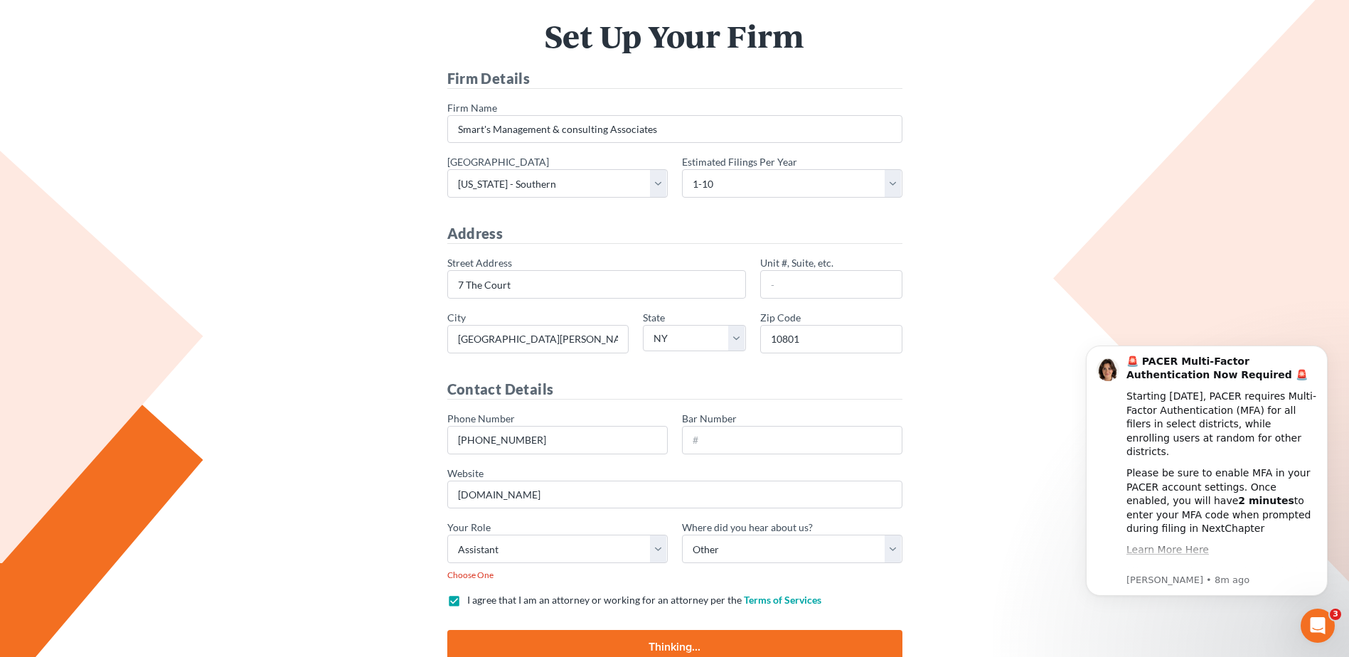
scroll to position [72, 0]
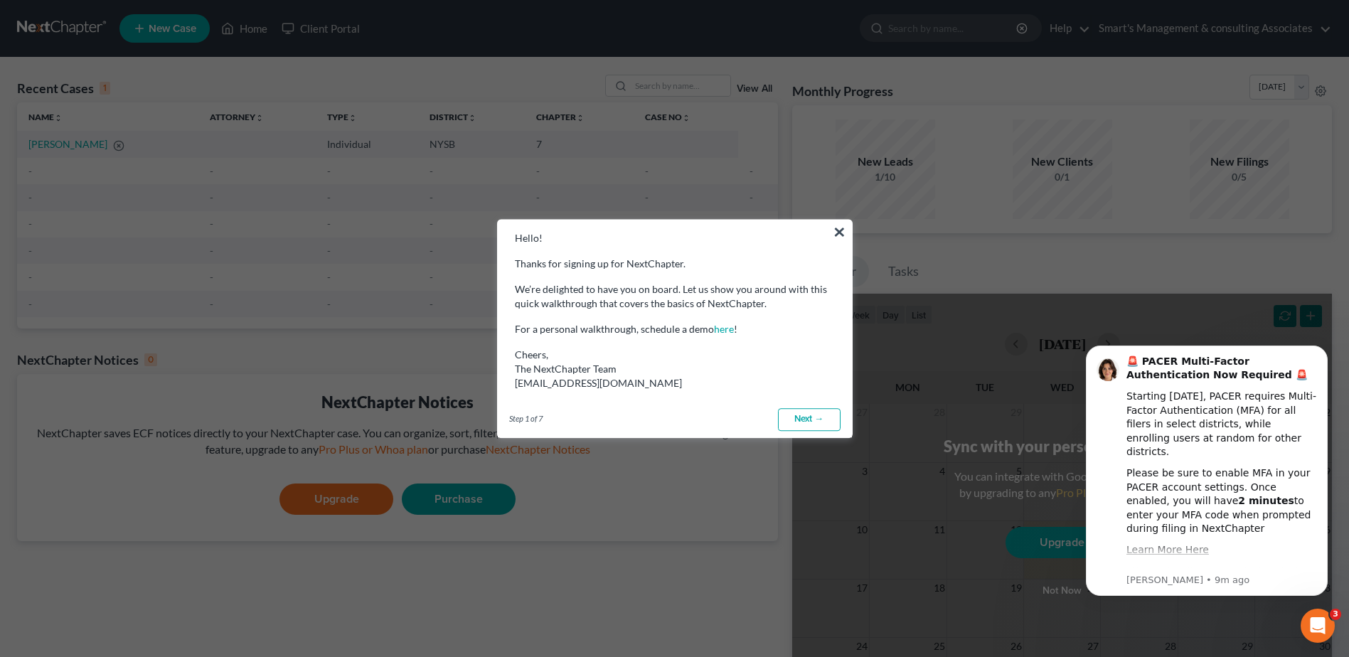
click at [815, 420] on link "Next →" at bounding box center [809, 419] width 63 height 23
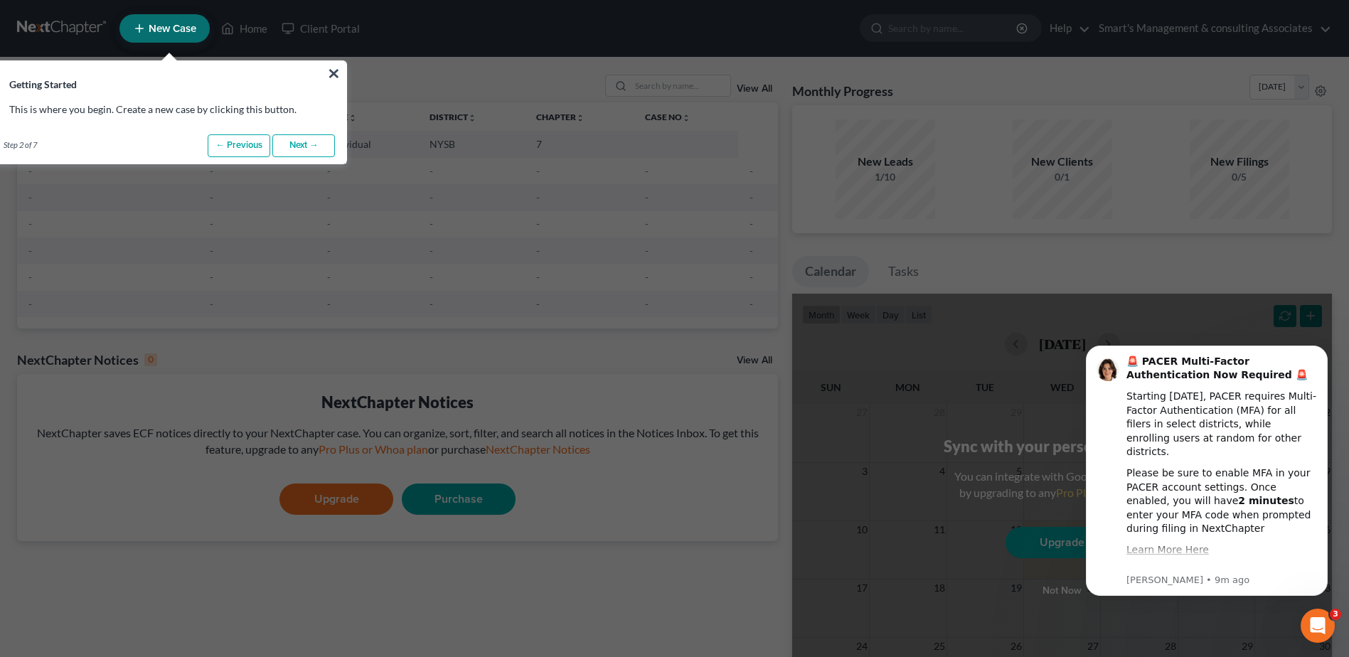
click at [312, 147] on link "Next →" at bounding box center [303, 145] width 63 height 23
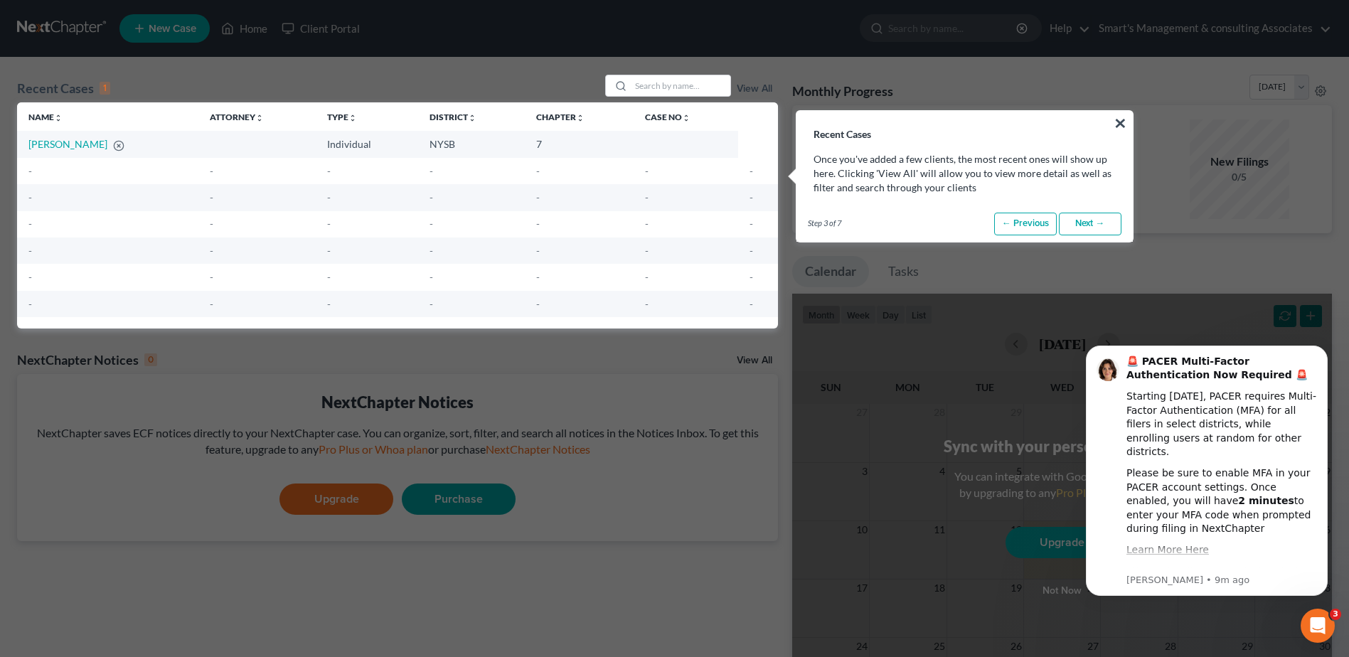
click at [1097, 220] on link "Next →" at bounding box center [1090, 224] width 63 height 23
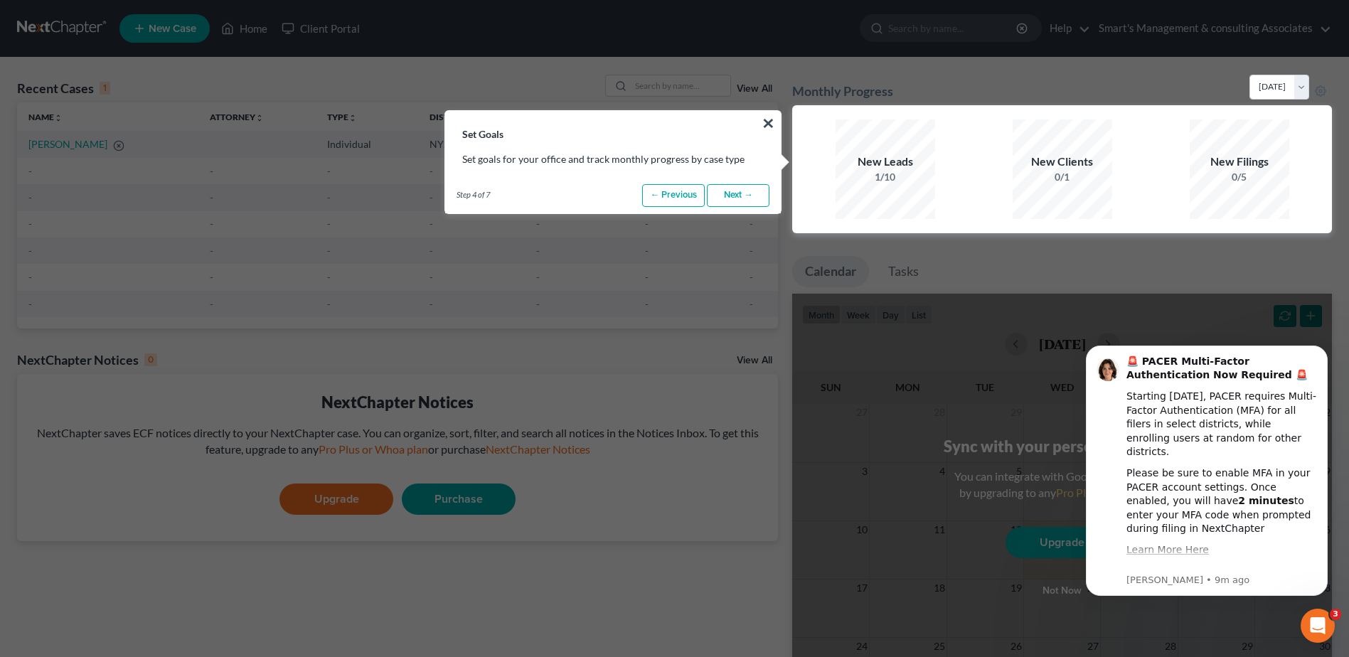
click at [718, 194] on link "Next →" at bounding box center [738, 195] width 63 height 23
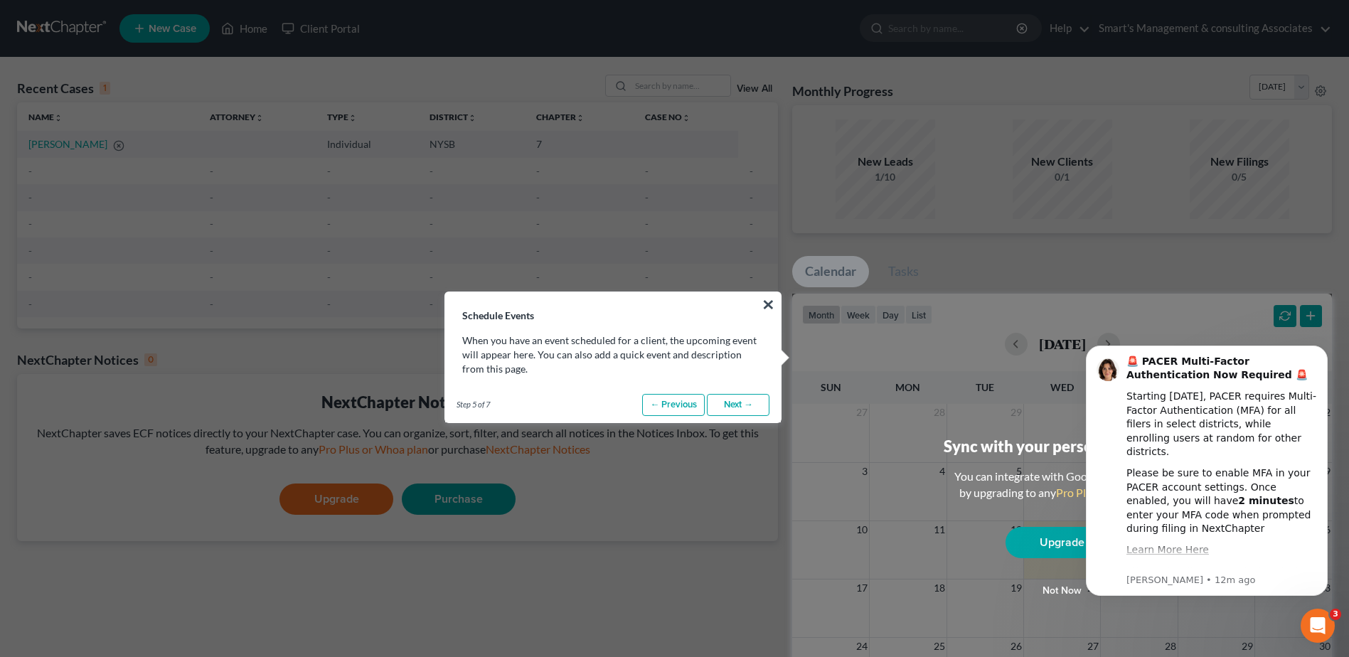
click at [739, 406] on link "Next →" at bounding box center [738, 405] width 63 height 23
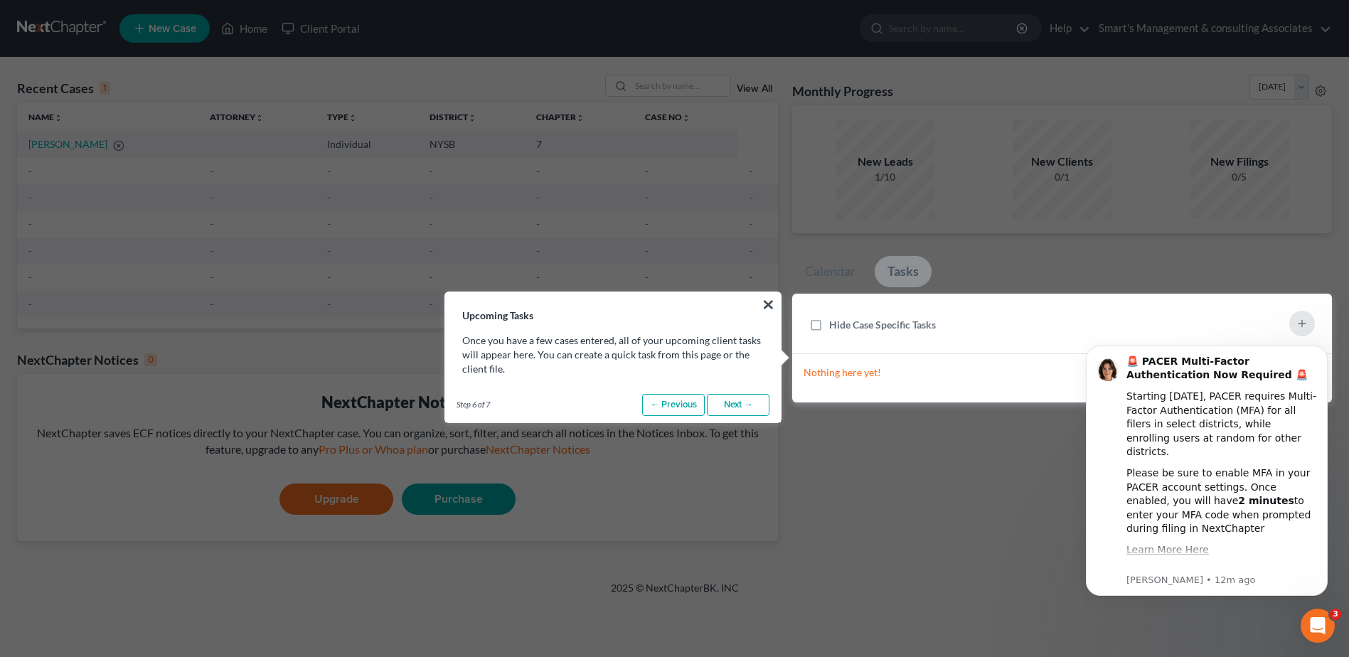
click at [739, 406] on link "Next →" at bounding box center [738, 405] width 63 height 23
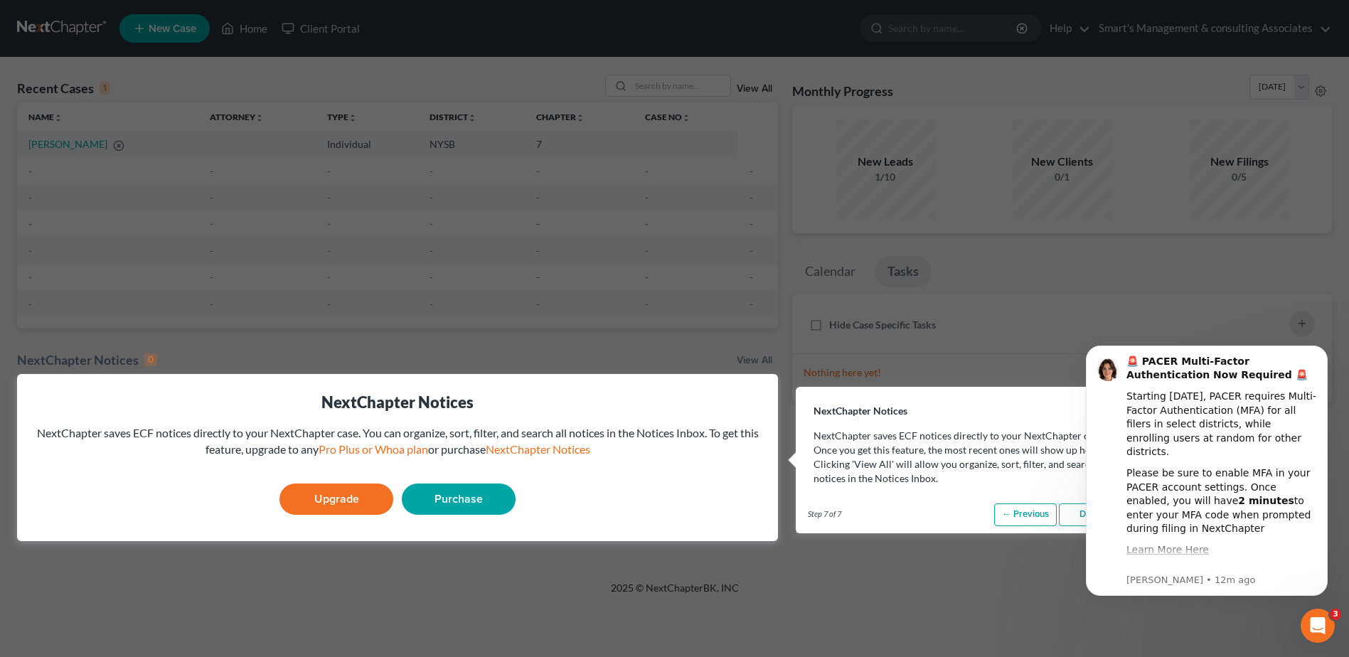
click at [468, 497] on link "Purchase" at bounding box center [459, 499] width 114 height 31
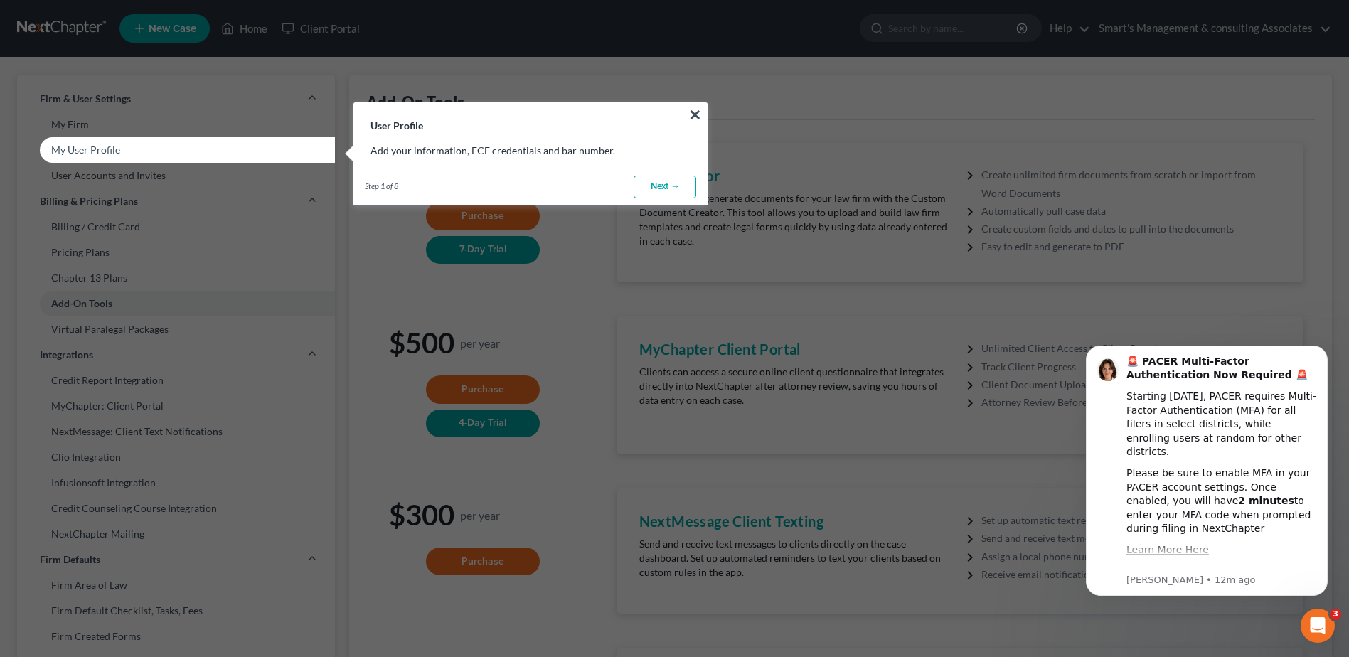
click at [647, 180] on link "Next →" at bounding box center [665, 187] width 63 height 23
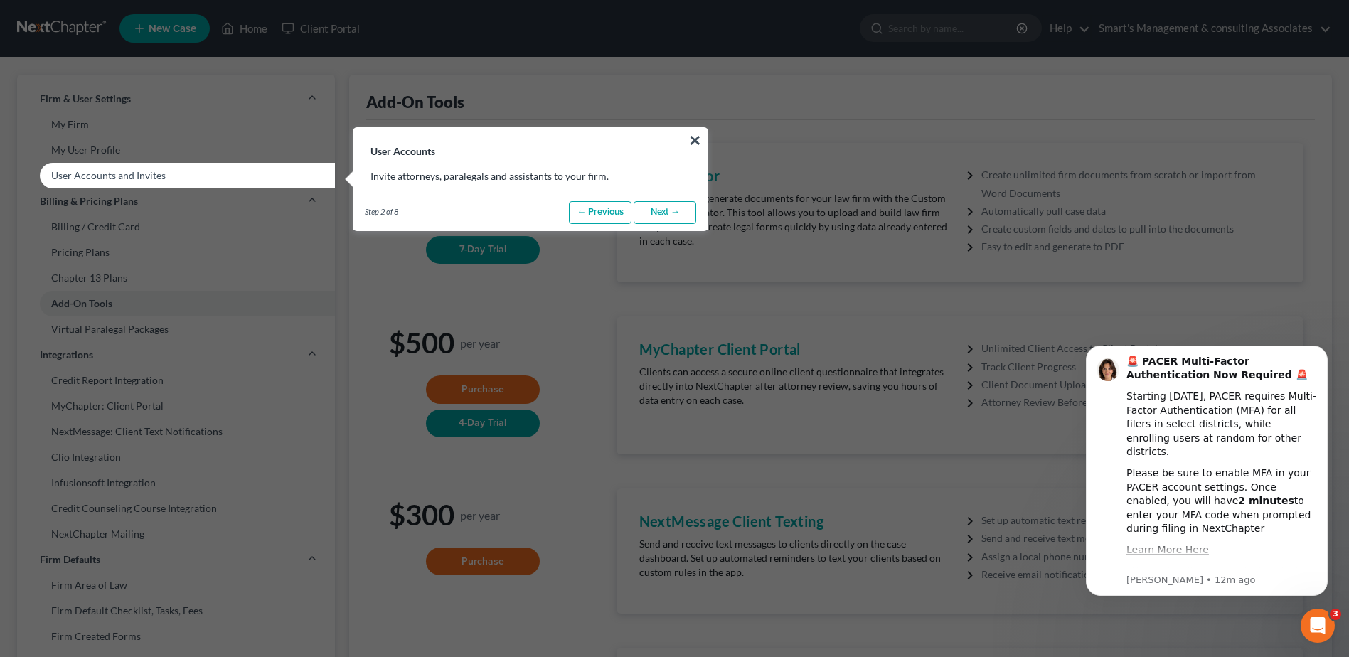
click at [664, 215] on link "Next →" at bounding box center [665, 212] width 63 height 23
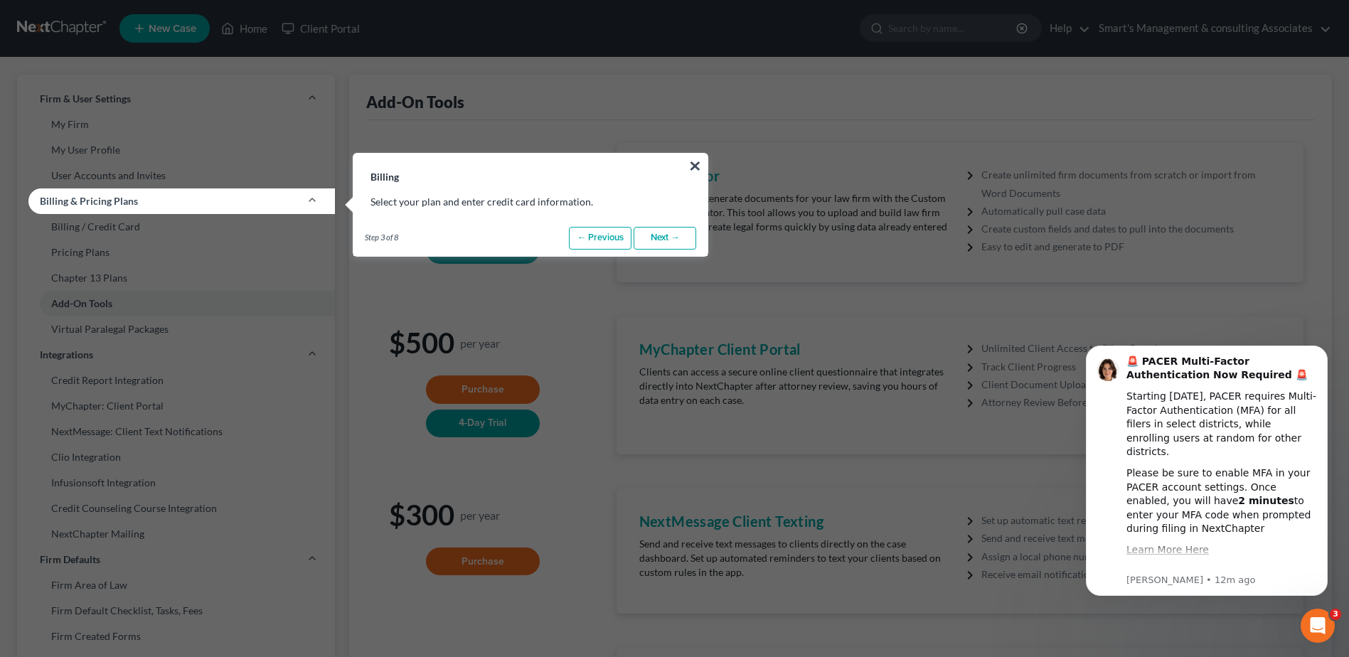
click at [666, 241] on link "Next →" at bounding box center [665, 238] width 63 height 23
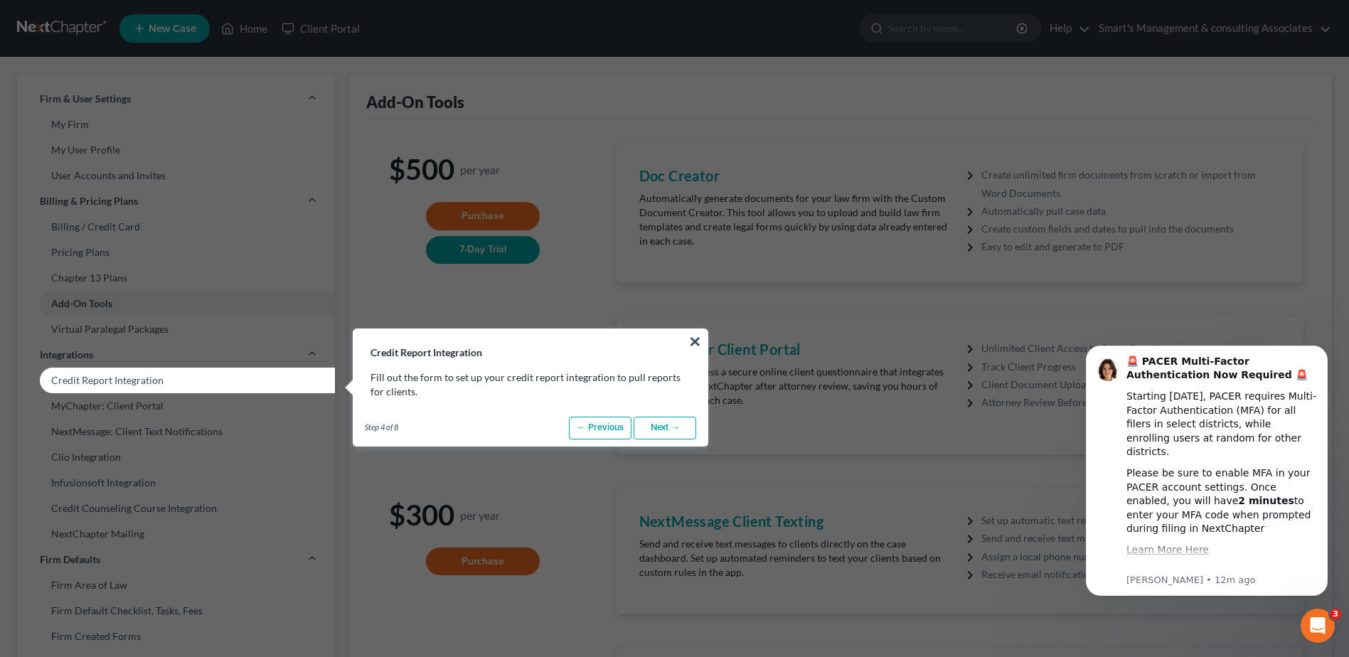
click at [670, 419] on link "Next →" at bounding box center [665, 428] width 63 height 23
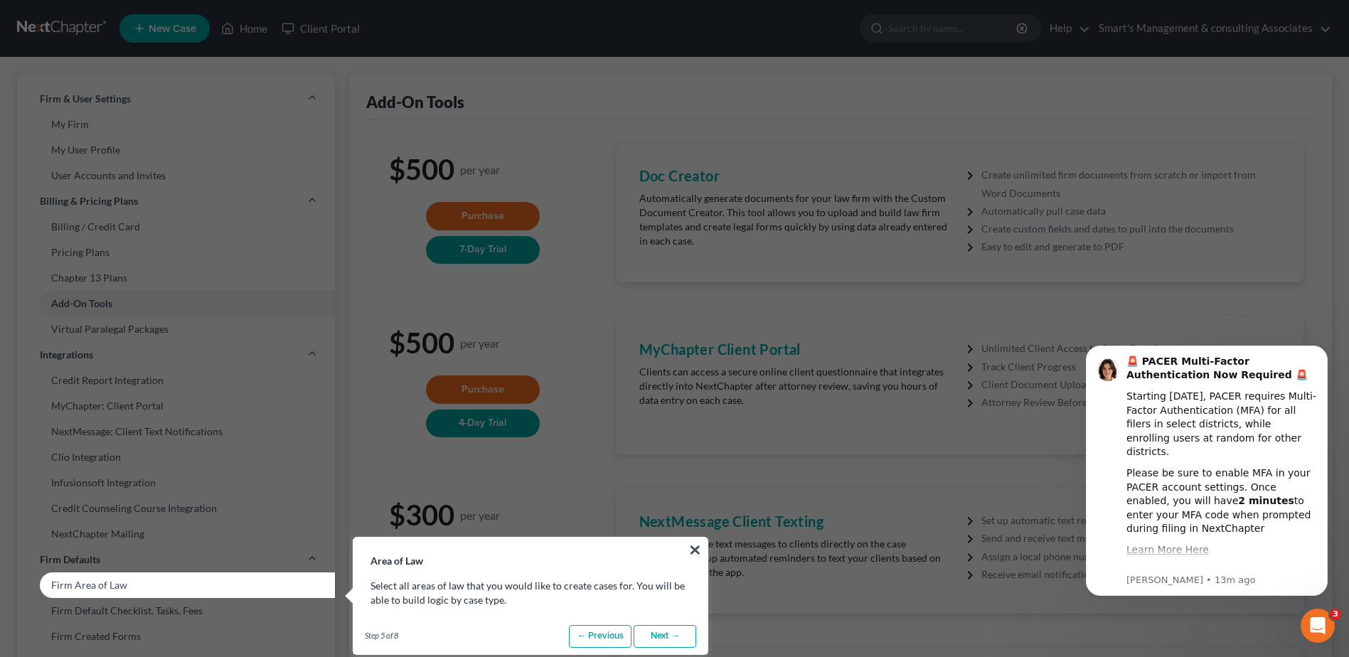
click at [689, 548] on button "×" at bounding box center [696, 549] width 14 height 23
